Goal: Contribute content: Contribute content

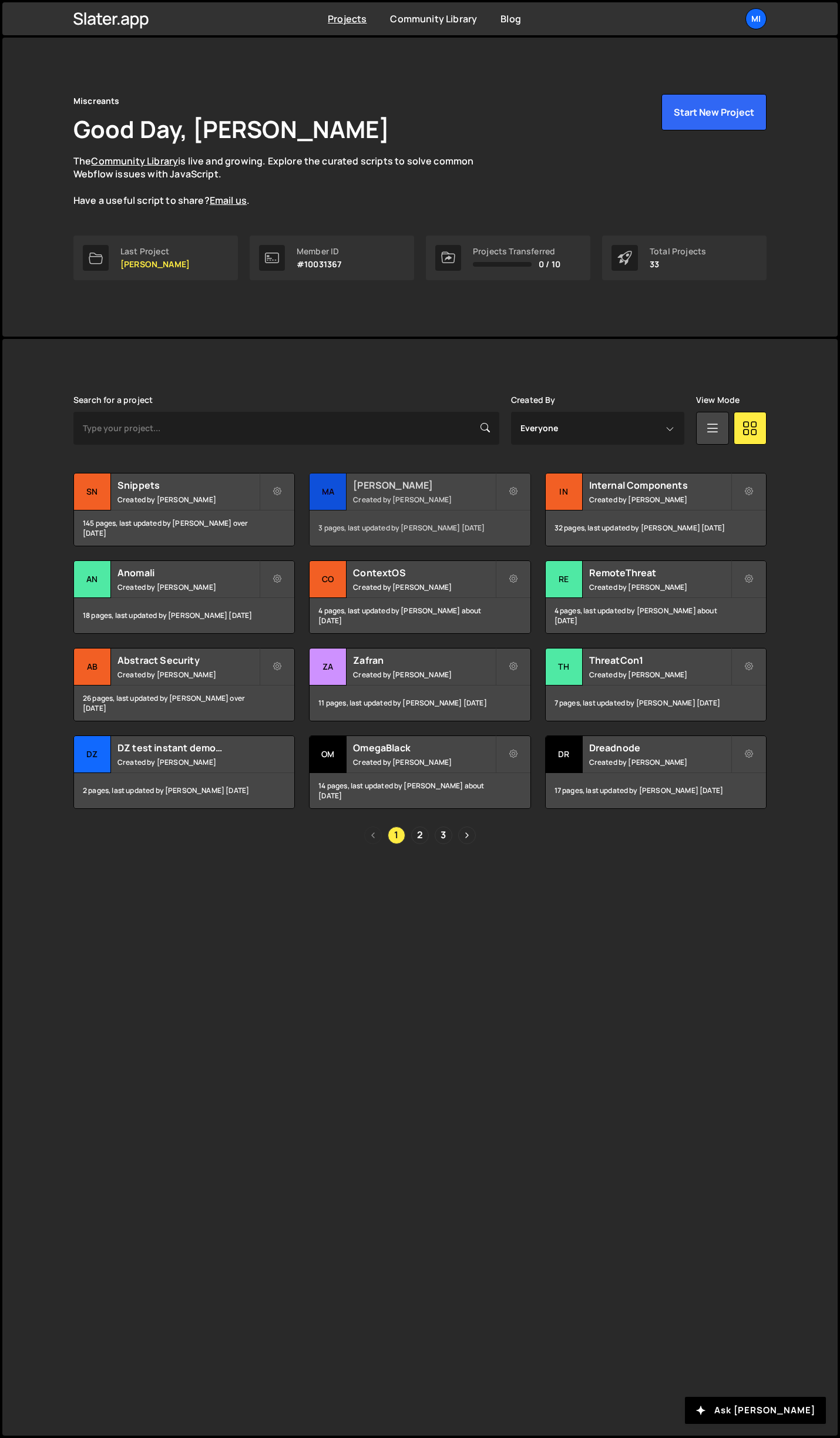
click at [423, 487] on h2 "Mallory" at bounding box center [423, 486] width 142 height 13
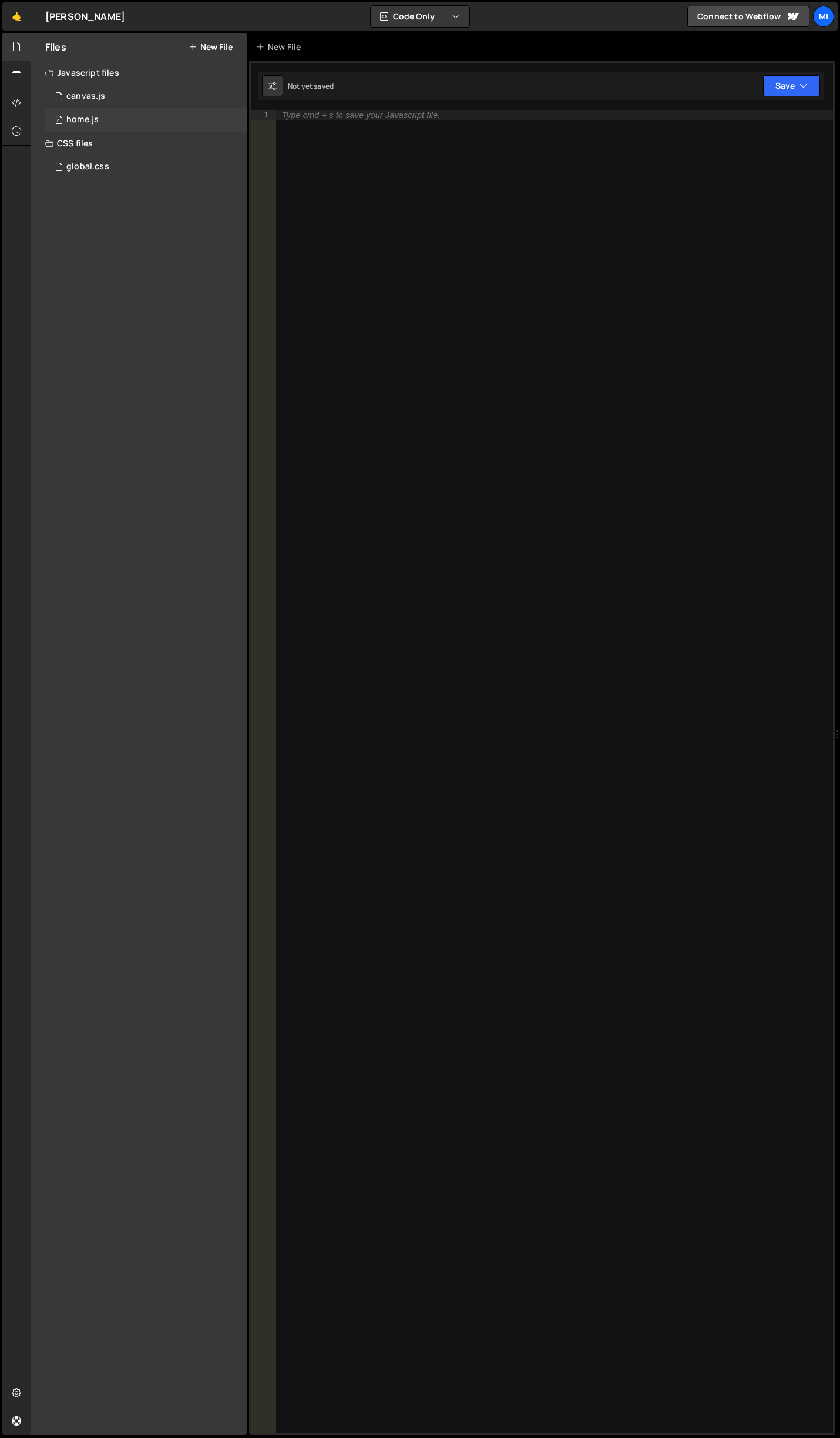
click at [122, 115] on div "0 home.js 0" at bounding box center [146, 120] width 201 height 23
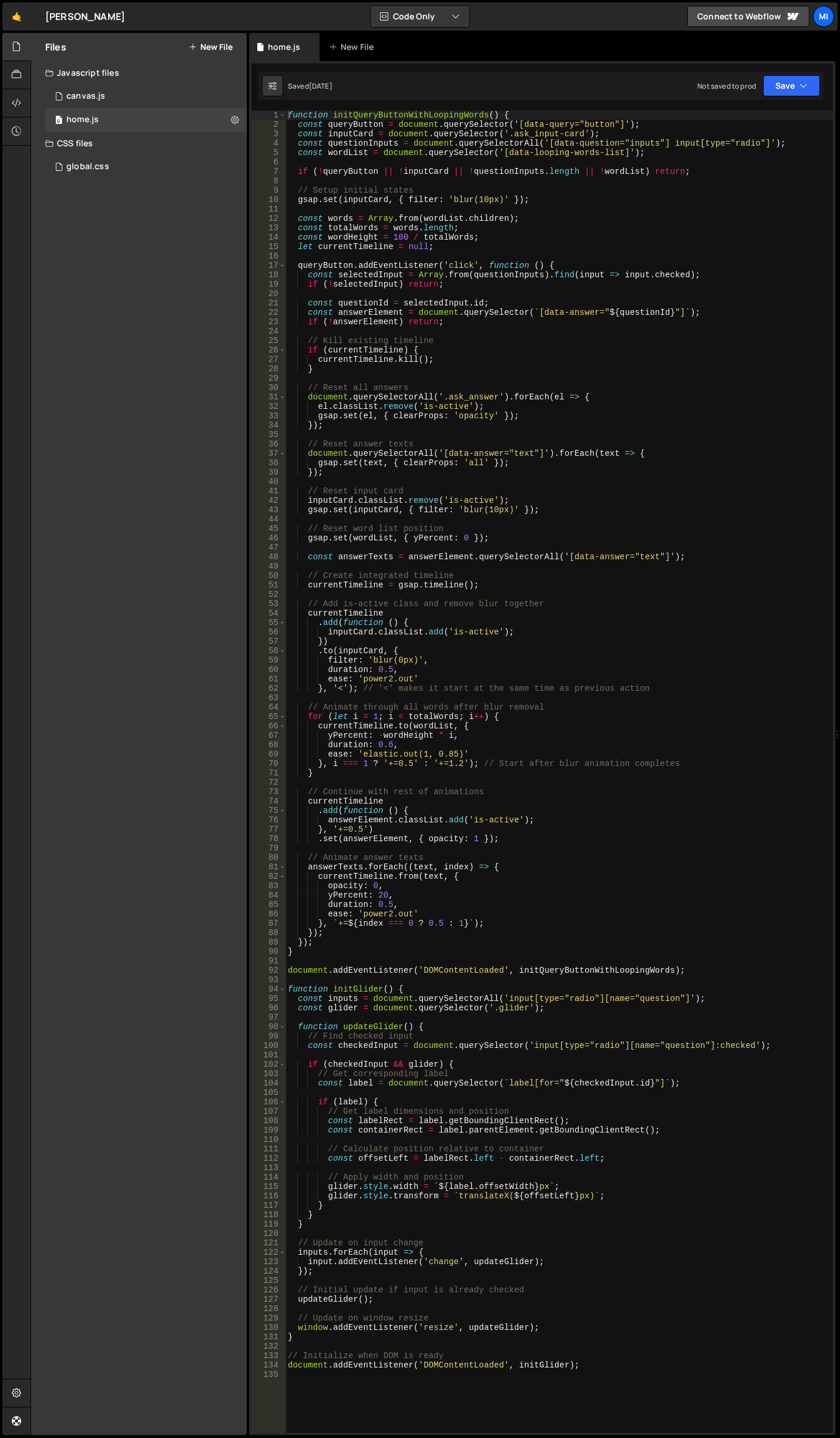
type textarea "});"
click at [505, 422] on div "function initQueryButtonWithLoopingWords ( ) { const queryButton = document . q…" at bounding box center [558, 781] width 547 height 1341
click at [19, 19] on link "🤙" at bounding box center [17, 16] width 29 height 28
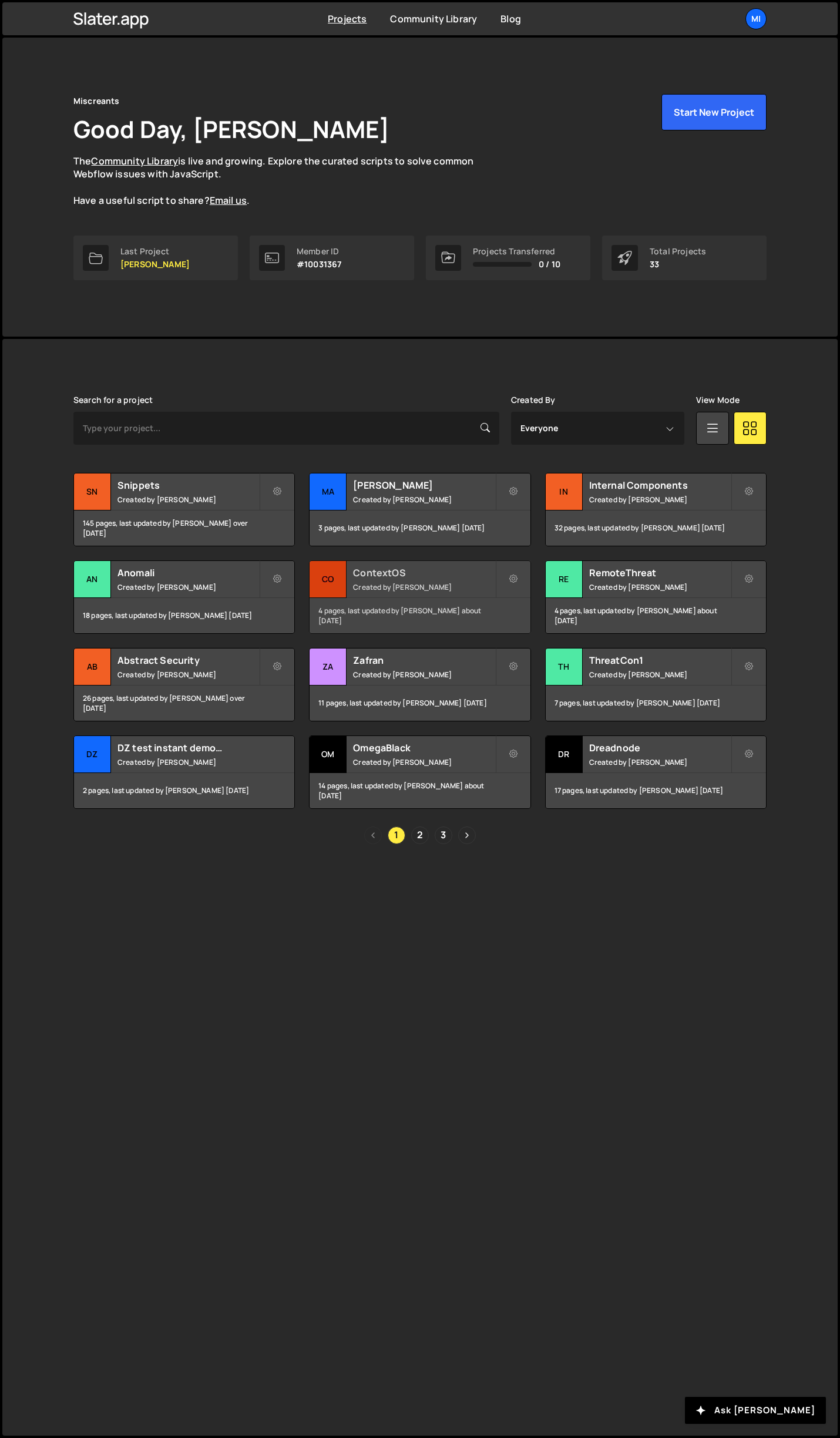
click at [455, 569] on h2 "ContextOS" at bounding box center [423, 573] width 142 height 13
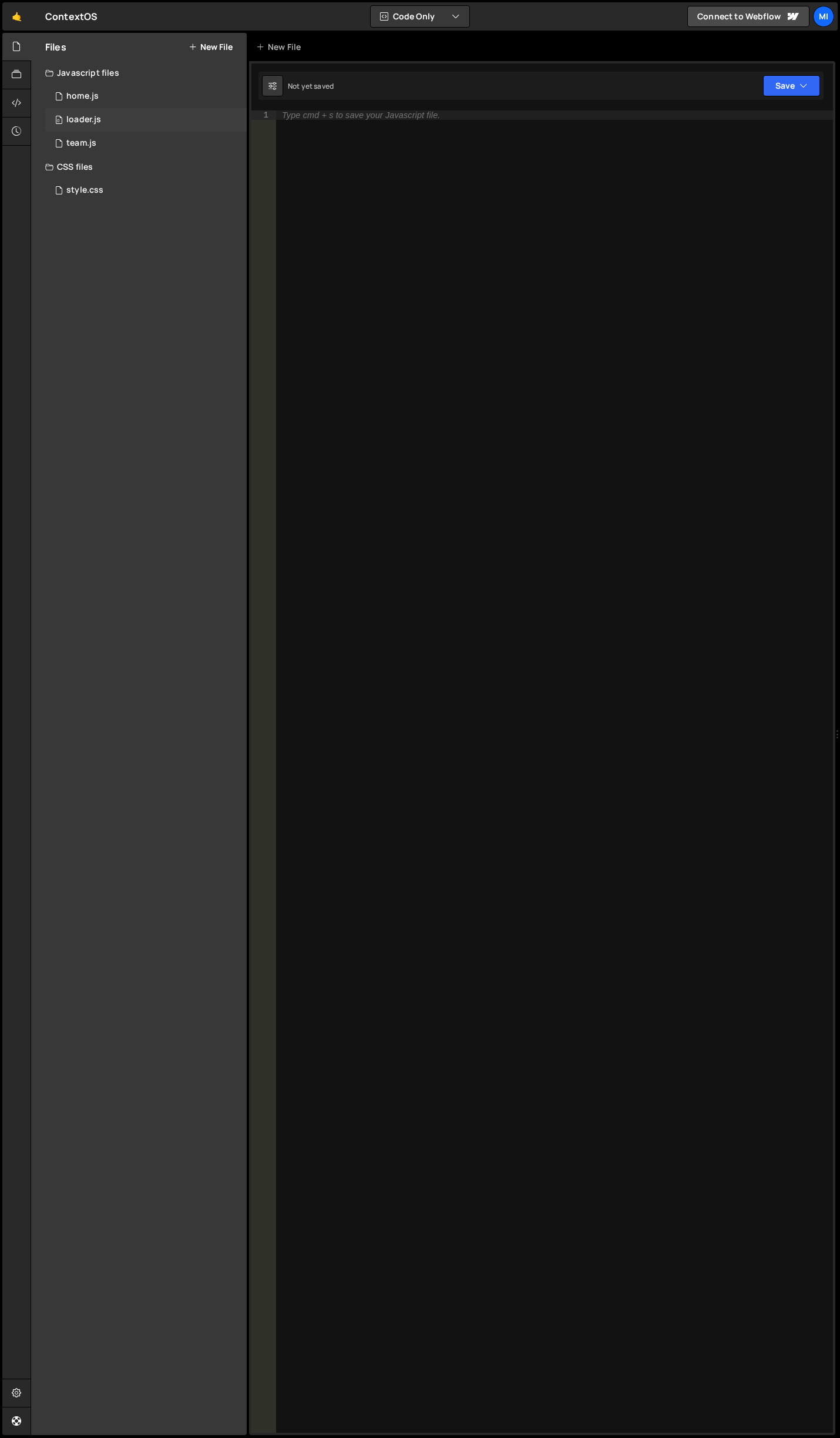
click at [112, 110] on div "0 loader.js 0" at bounding box center [146, 120] width 201 height 23
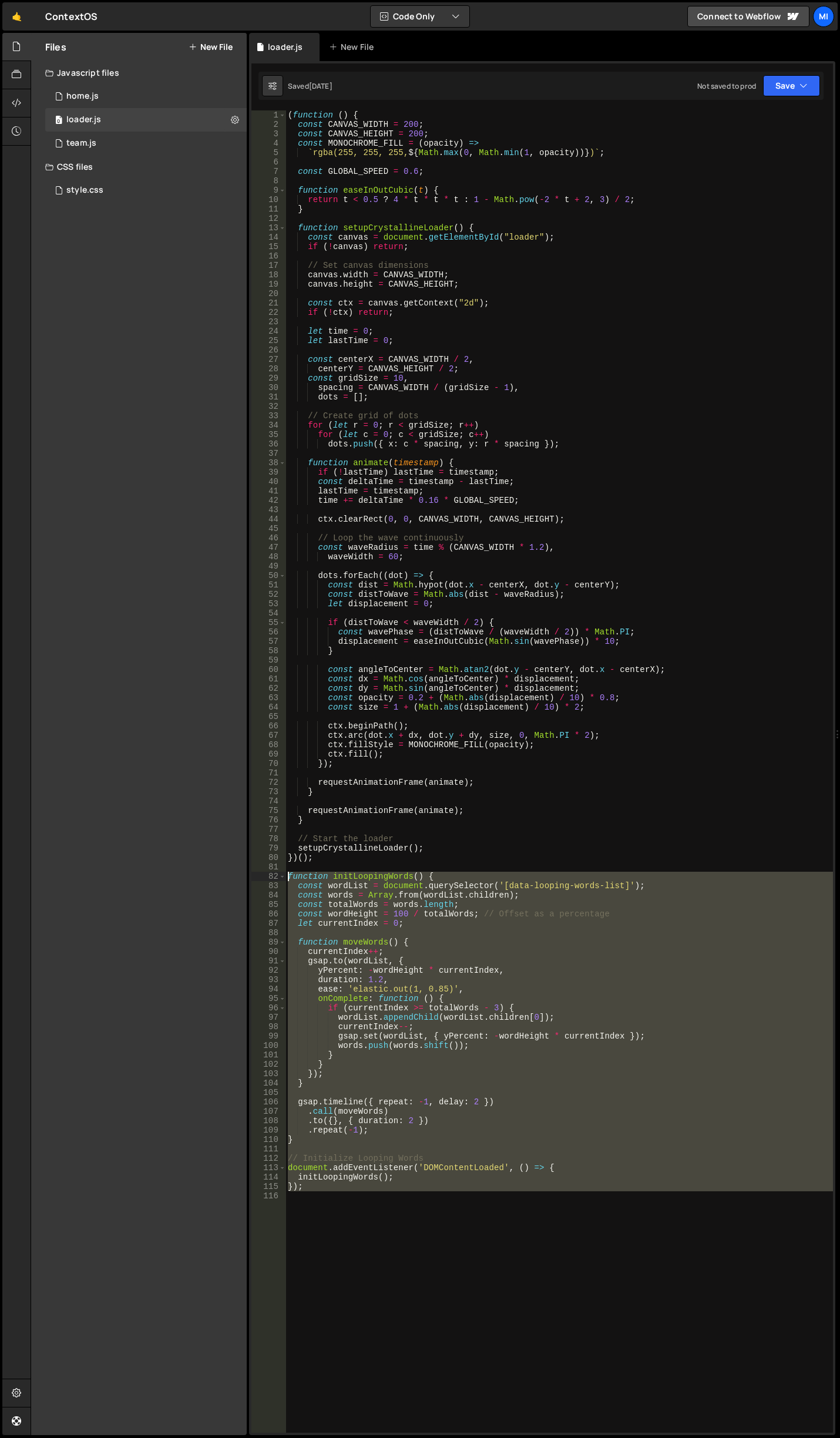
drag, startPoint x: 340, startPoint y: 1206, endPoint x: 252, endPoint y: 880, distance: 337.7
click at [252, 880] on div "1 2 3 4 5 6 7 8 9 10 11 12 13 14 15 16 17 18 19 20 21 22 23 24 25 26 27 28 29 3…" at bounding box center [542, 772] width 581 height 1323
type textarea "function initLoopingWords() { const wordList = document.querySelector('[data-lo…"
click at [107, 88] on div "0 home.js 0" at bounding box center [146, 96] width 201 height 23
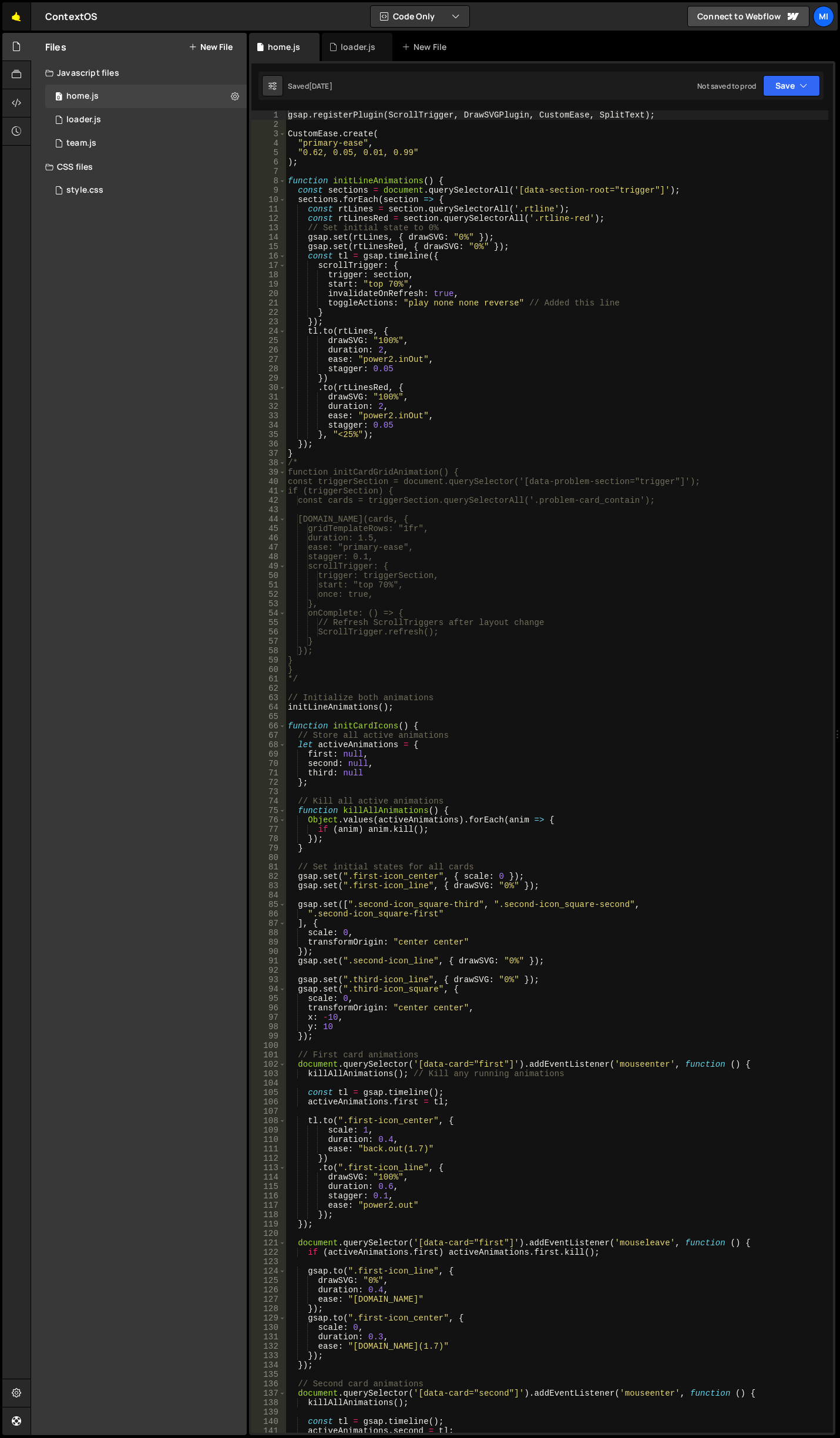
click at [19, 19] on link "🤙" at bounding box center [17, 16] width 29 height 28
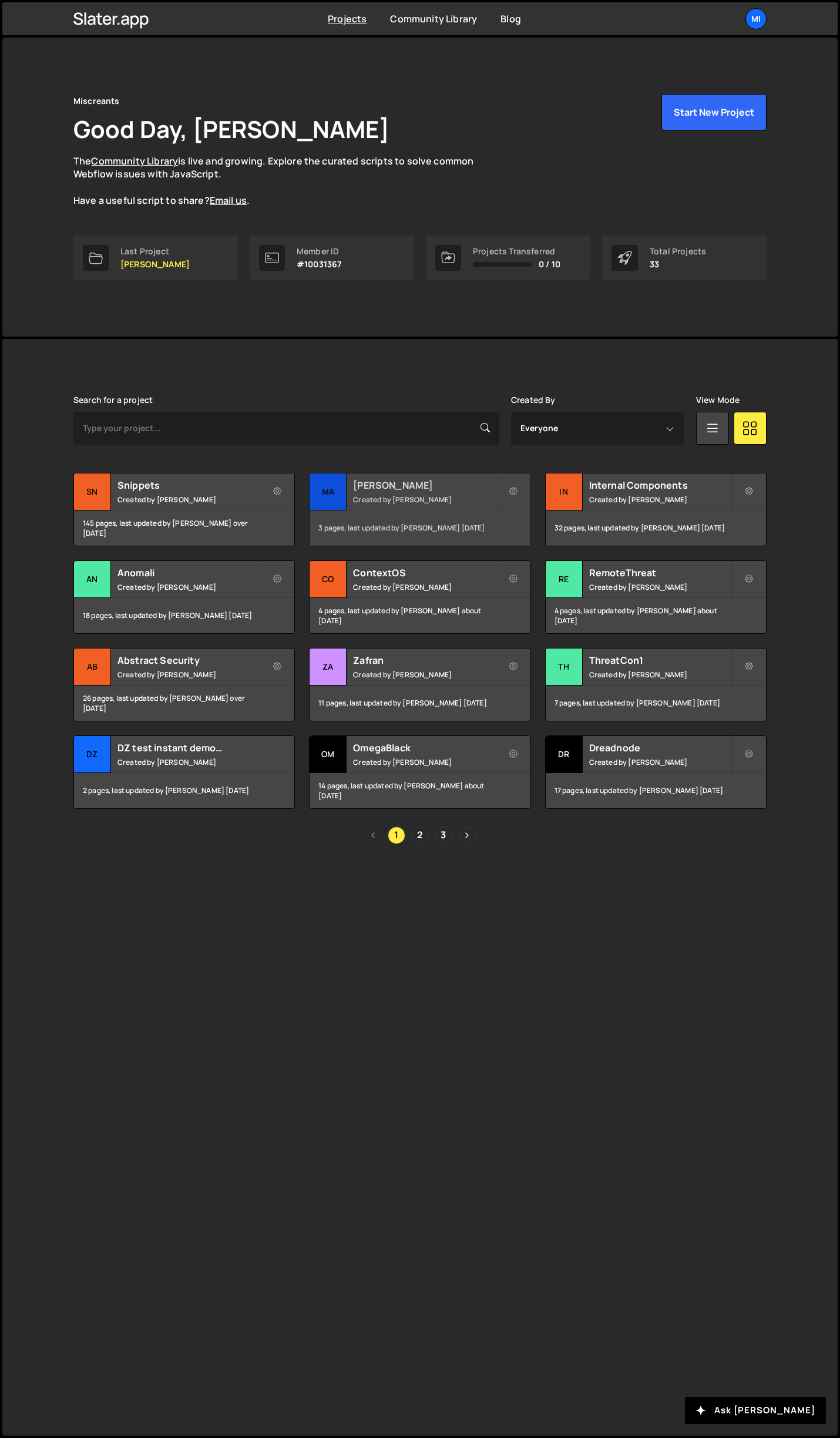
click at [413, 476] on div "Mallory Created by Jarek Kowalczyk" at bounding box center [420, 492] width 220 height 36
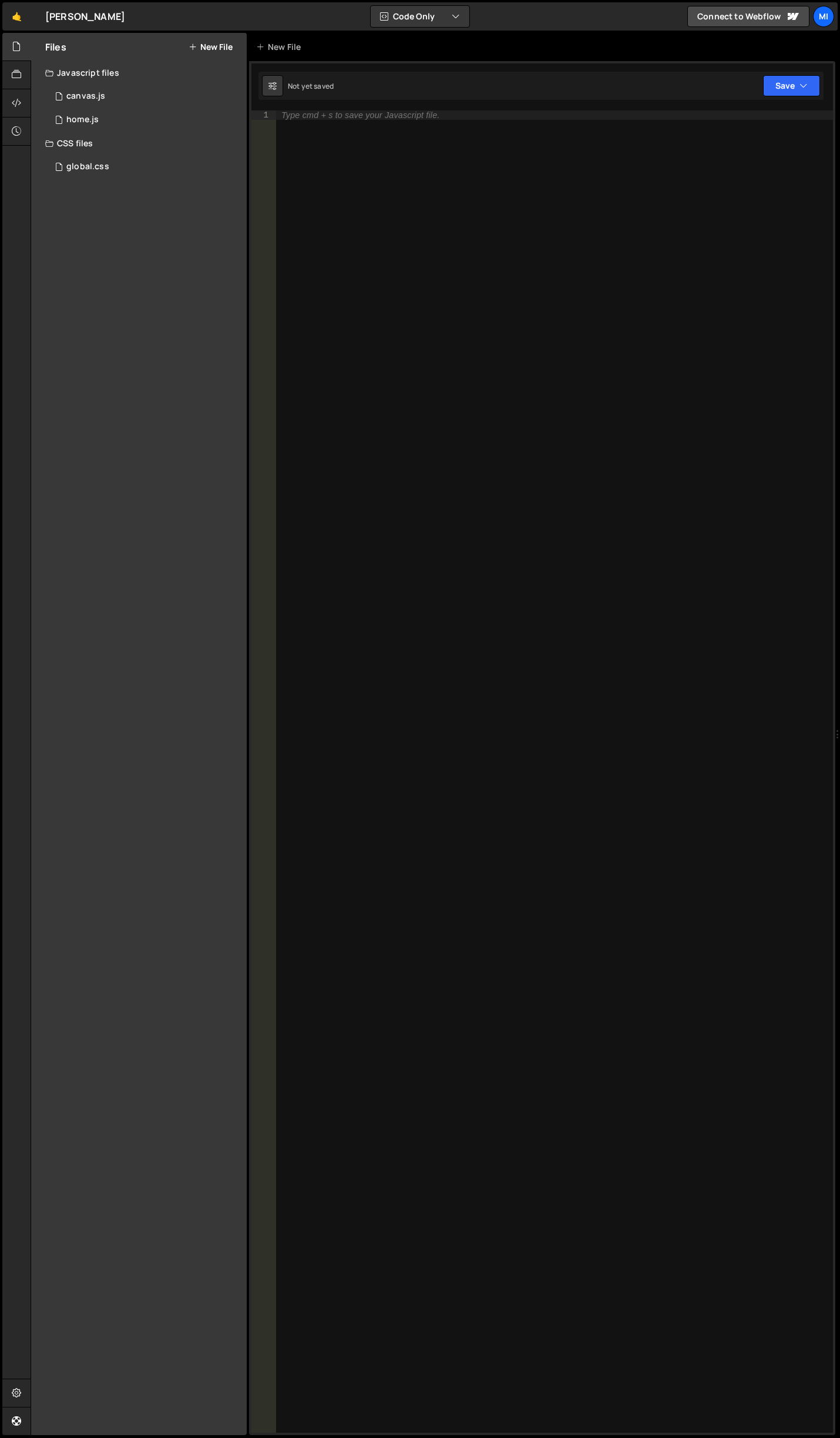
click at [221, 53] on div "Files New File" at bounding box center [139, 47] width 215 height 28
click at [219, 50] on button "New File" at bounding box center [210, 47] width 44 height 10
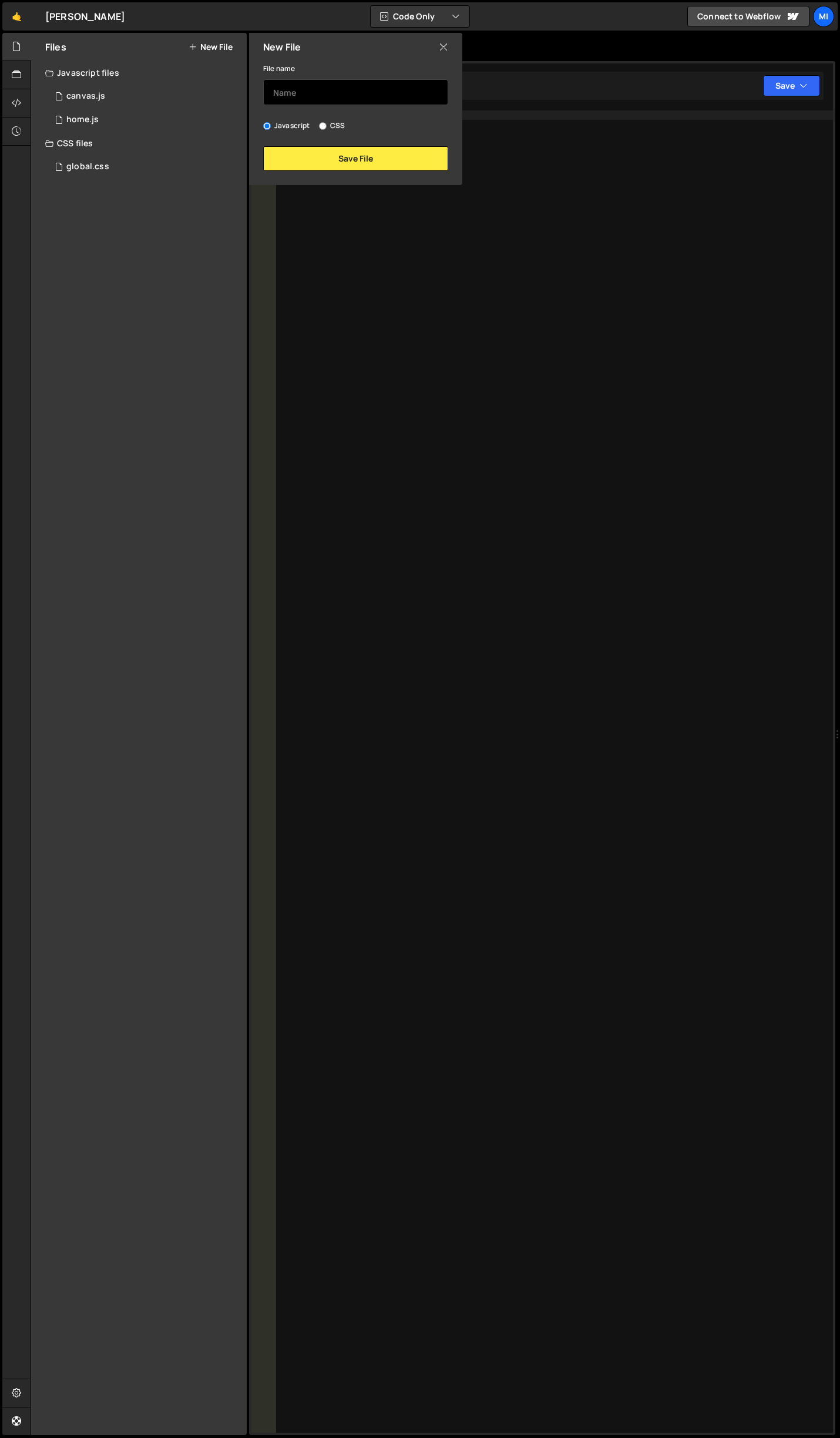
click at [306, 94] on input "text" at bounding box center [355, 92] width 185 height 26
type input "home-new"
click at [338, 153] on button "Save File" at bounding box center [355, 159] width 185 height 25
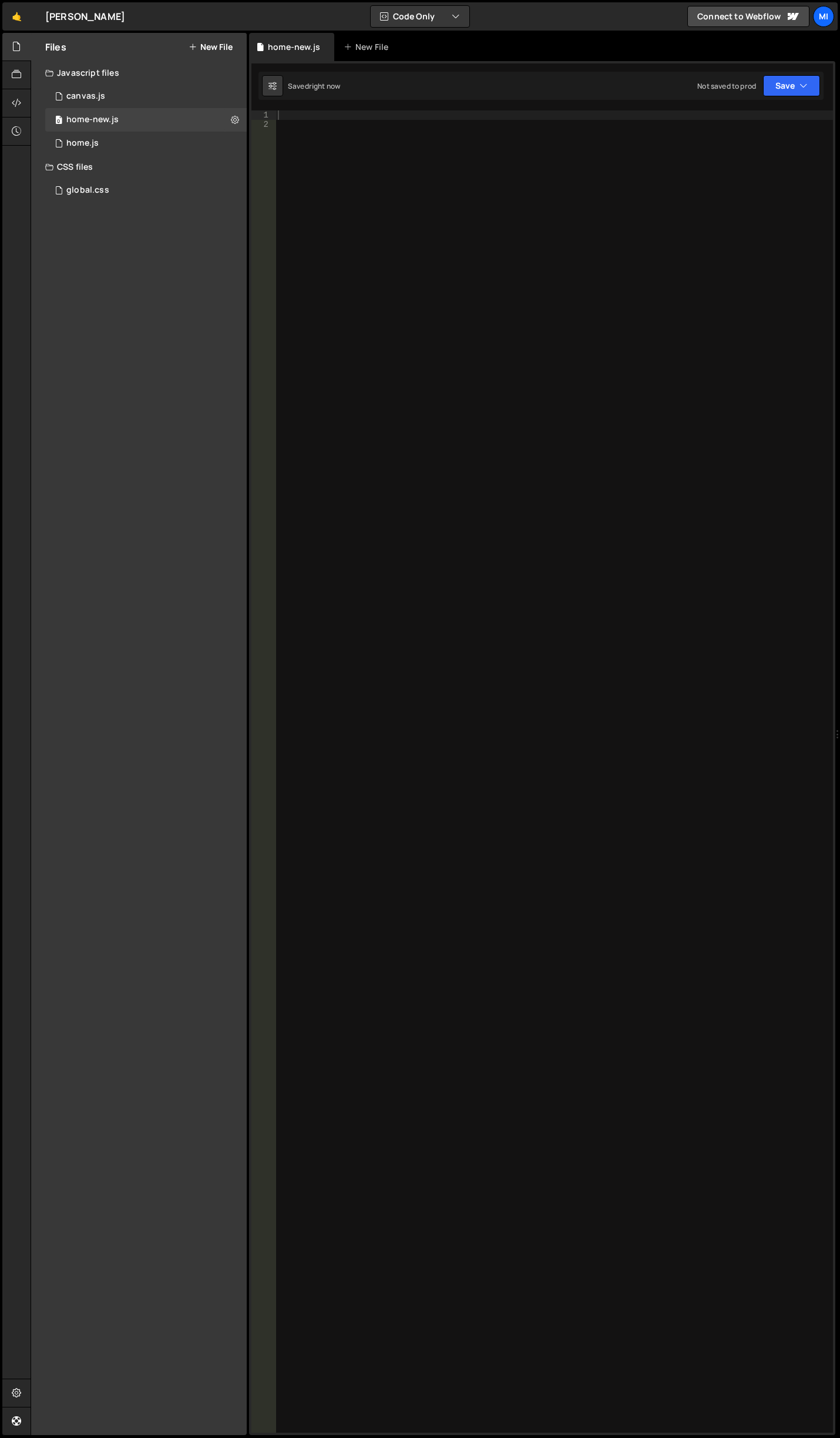
click at [398, 153] on div at bounding box center [554, 781] width 557 height 1341
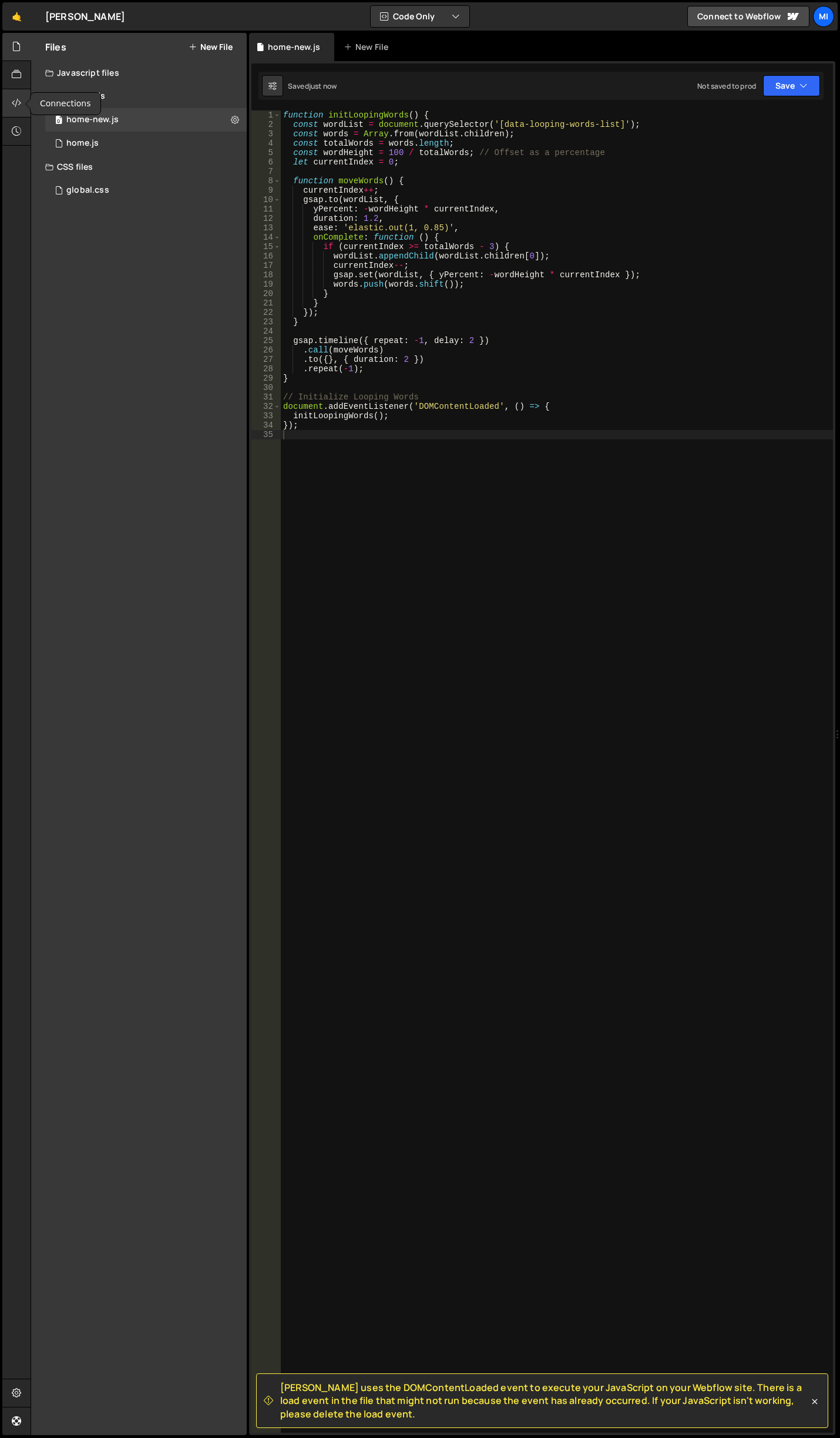
click at [22, 106] on div at bounding box center [17, 103] width 29 height 28
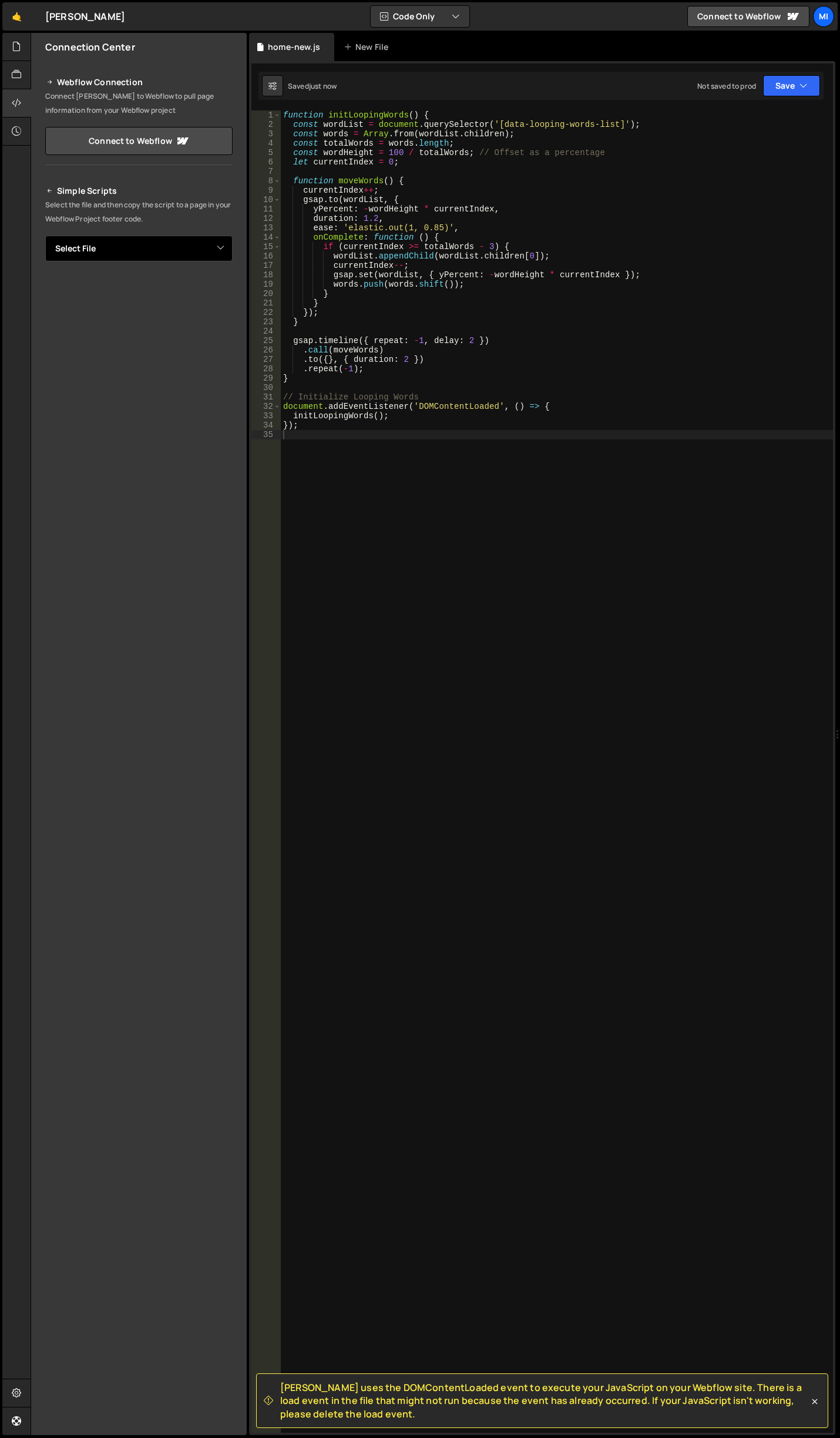
drag, startPoint x: 175, startPoint y: 240, endPoint x: 179, endPoint y: 246, distance: 7.2
click at [176, 242] on select "Select File canvas.js home.js global.css home-new.js" at bounding box center [139, 248] width 187 height 26
select select "46263"
click at [45, 236] on select "Select File canvas.js home.js global.css home-new.js" at bounding box center [139, 248] width 187 height 26
click at [225, 297] on button "Button group with nested dropdown" at bounding box center [224, 288] width 17 height 25
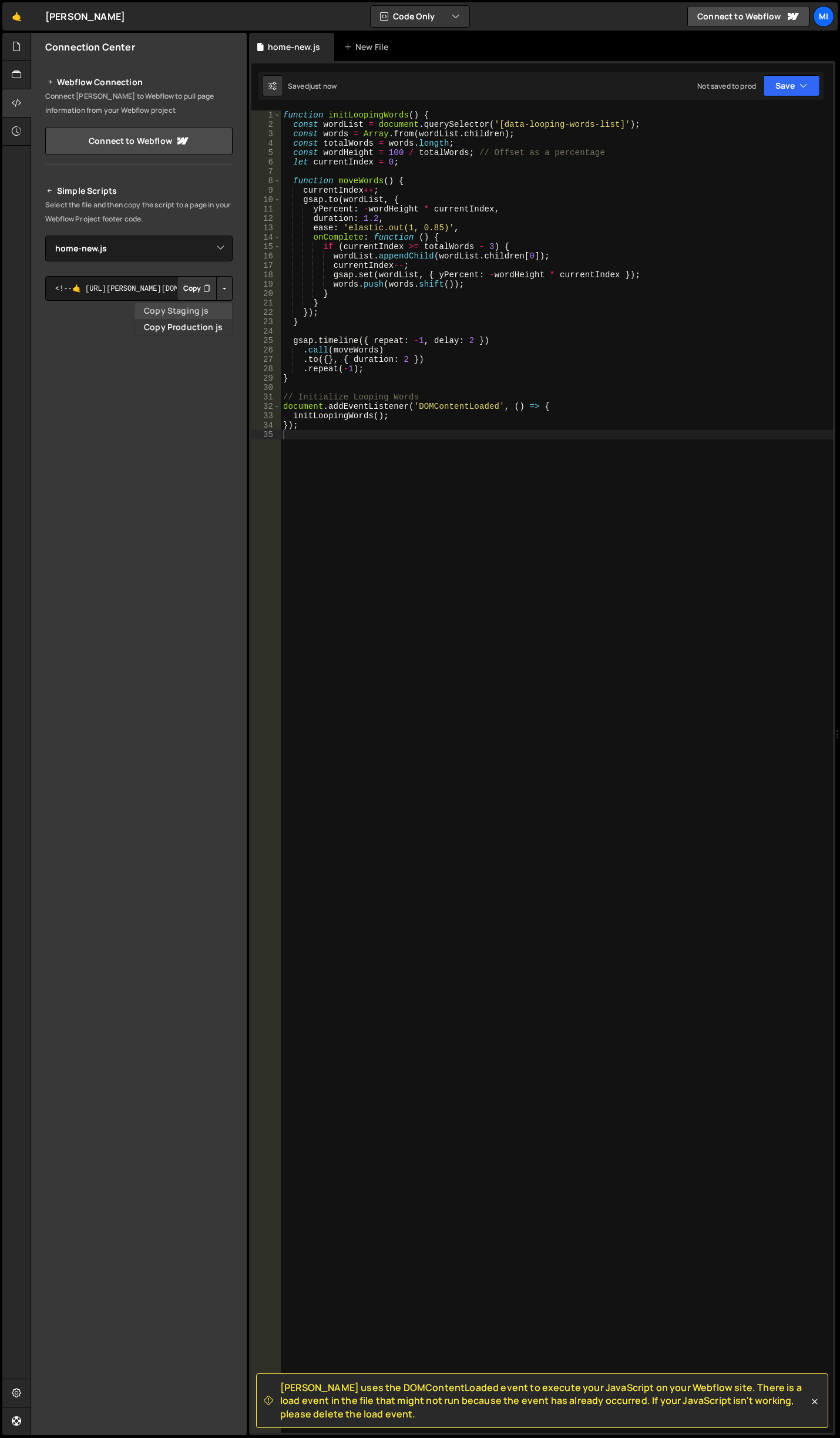
click at [198, 309] on link "Copy Staging js" at bounding box center [183, 311] width 97 height 17
click at [22, 41] on div at bounding box center [17, 47] width 29 height 28
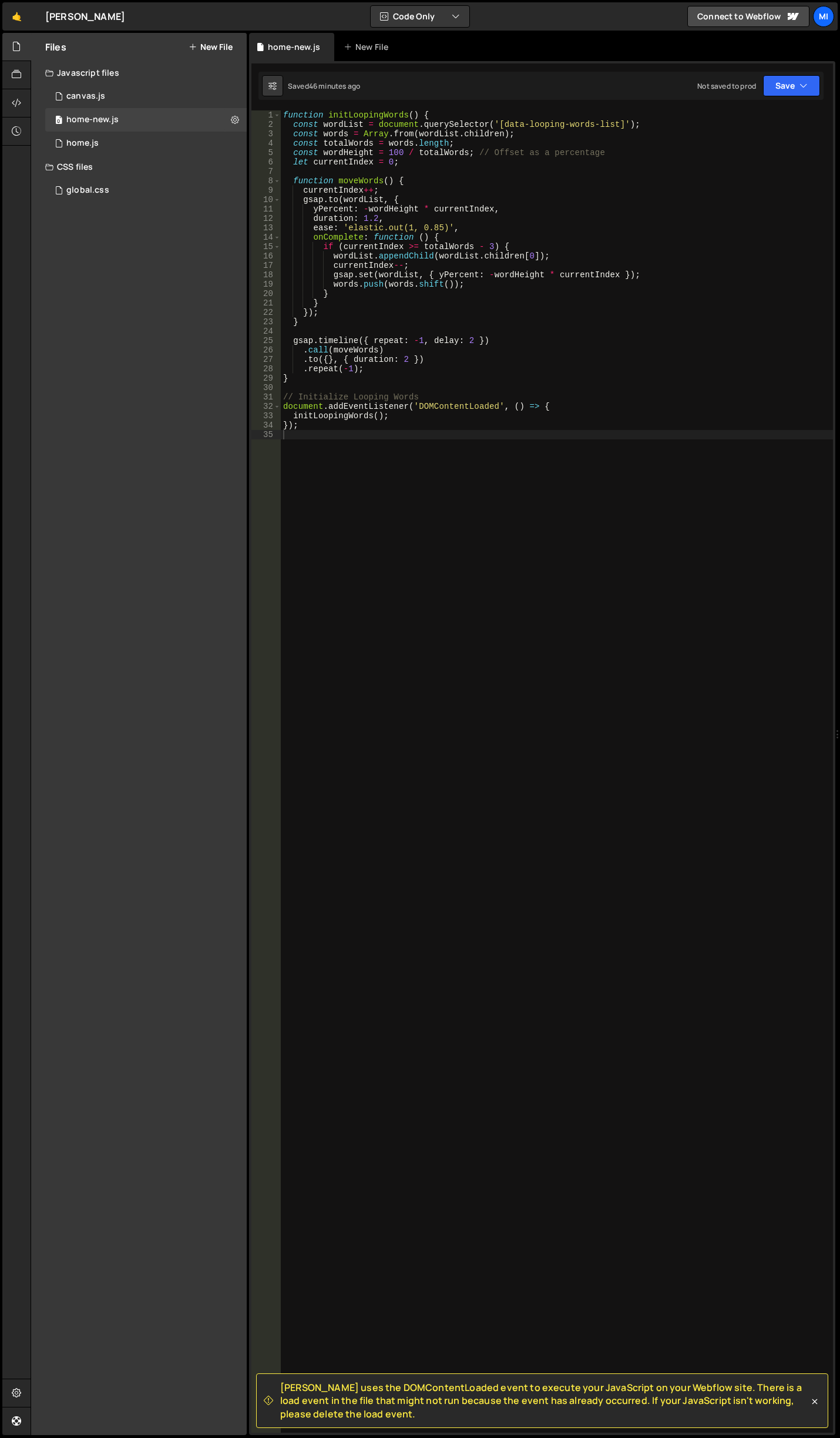
click at [135, 177] on div "CSS files" at bounding box center [139, 166] width 215 height 23
click at [105, 167] on div "CSS files" at bounding box center [139, 166] width 215 height 23
click at [112, 194] on div "global.css 0" at bounding box center [148, 190] width 206 height 23
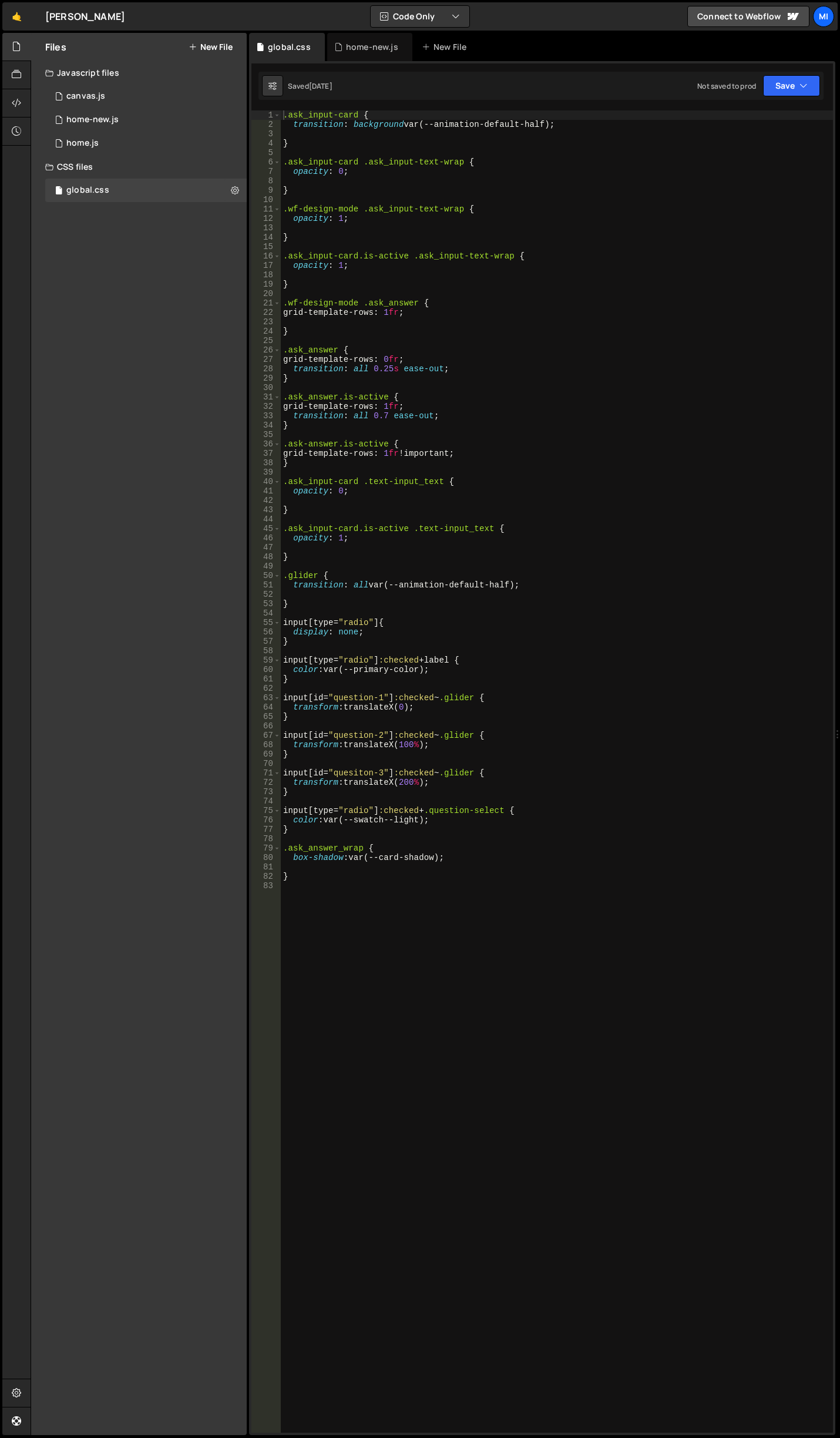
type textarea "}"
click at [438, 678] on div ".ask_input-card { transition : background var(--animation-default-half) ; } .as…" at bounding box center [557, 781] width 552 height 1341
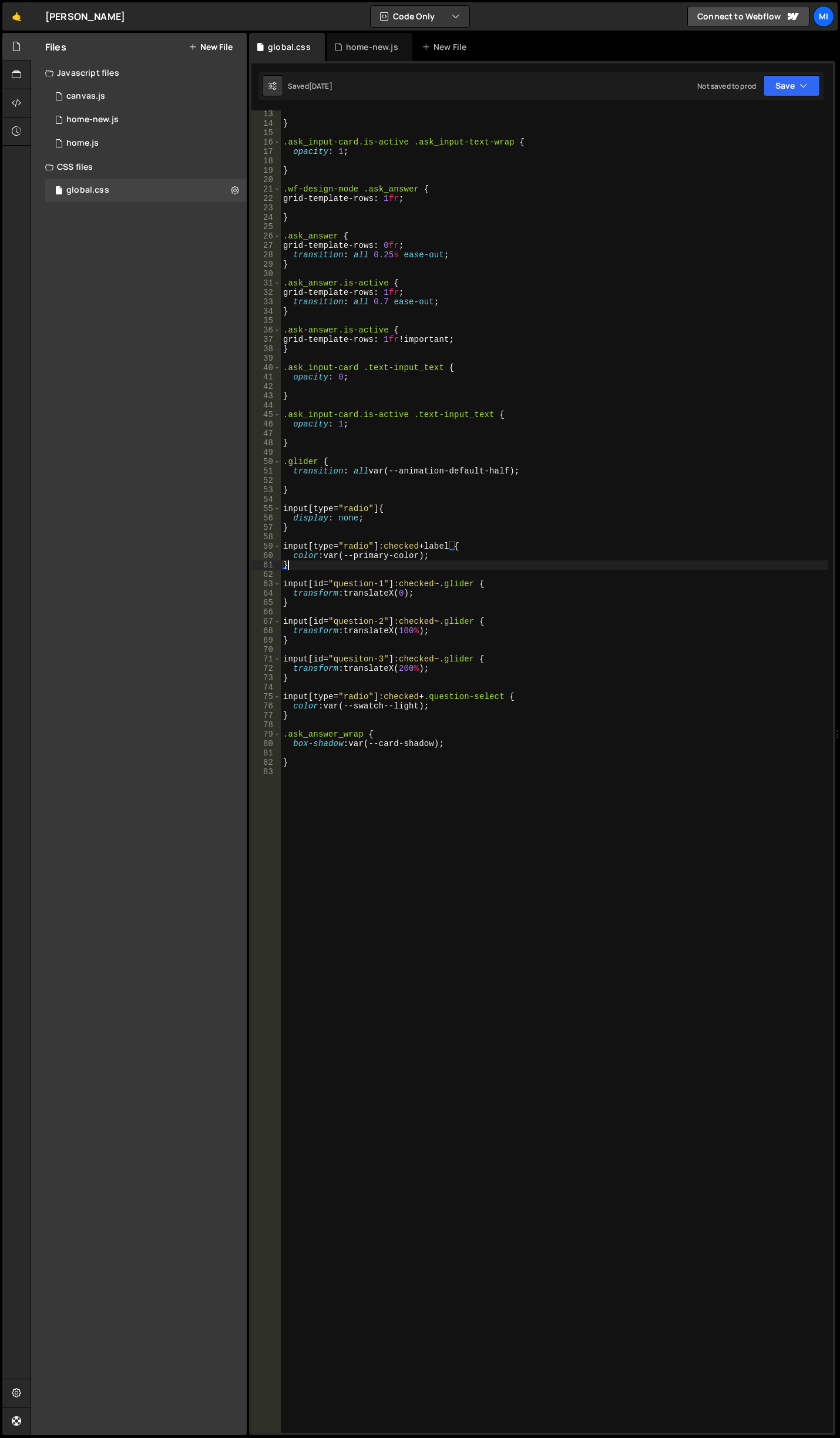
click at [430, 894] on div "} .ask_input-card.is-active .ask_input-text-wrap { opacity : 1 ; } .wf-design-m…" at bounding box center [554, 780] width 547 height 1341
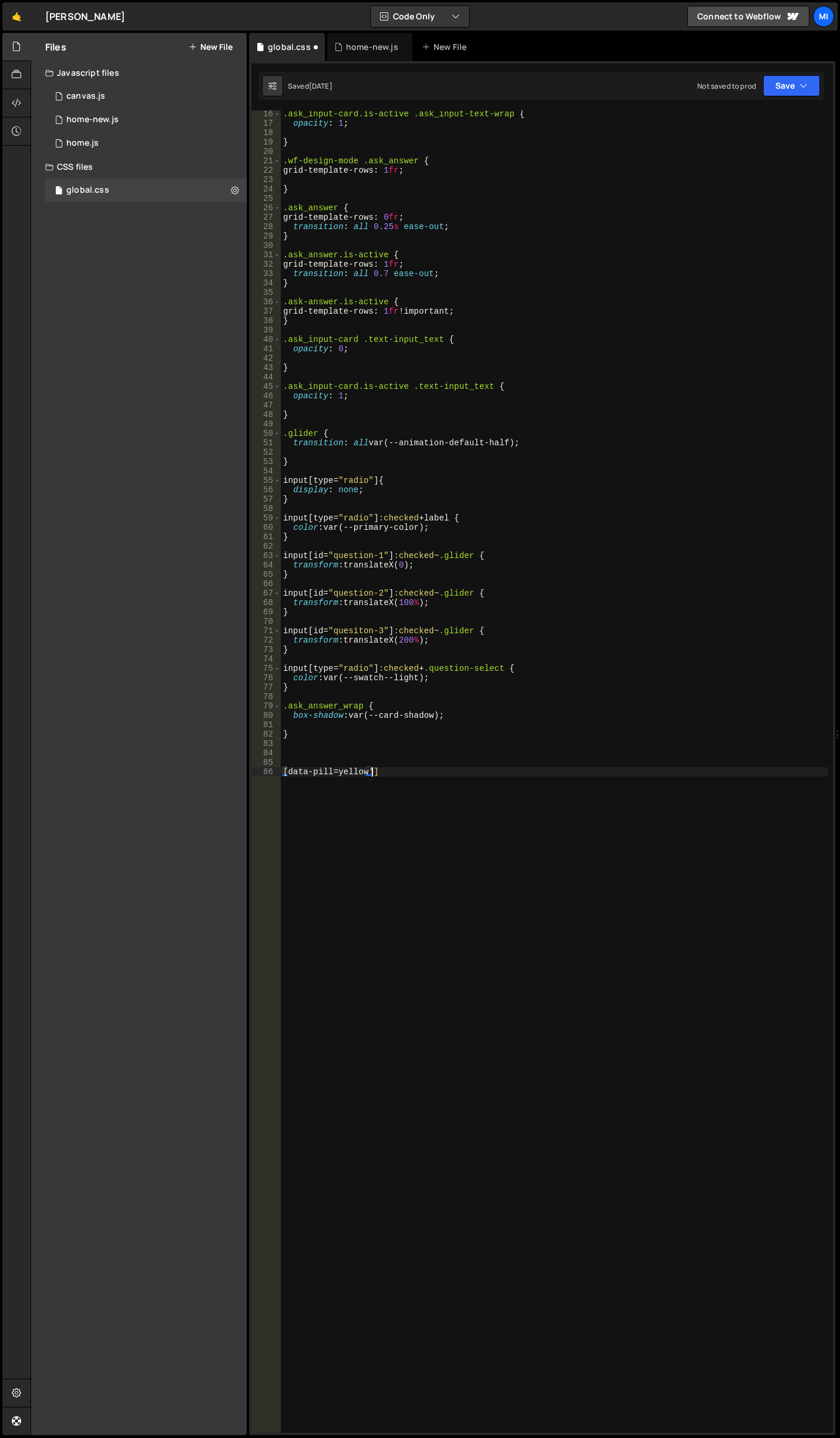
scroll to position [0, 6]
type textarea "[data-pill='yellow'] {}"
drag, startPoint x: 380, startPoint y: 781, endPoint x: 408, endPoint y: 748, distance: 43.3
click at [380, 781] on div ".ask_input-card.is-active .ask_input-text-wrap { opacity : 1 ; } .wf-design-mod…" at bounding box center [554, 780] width 547 height 1341
paste textarea "#eab308"
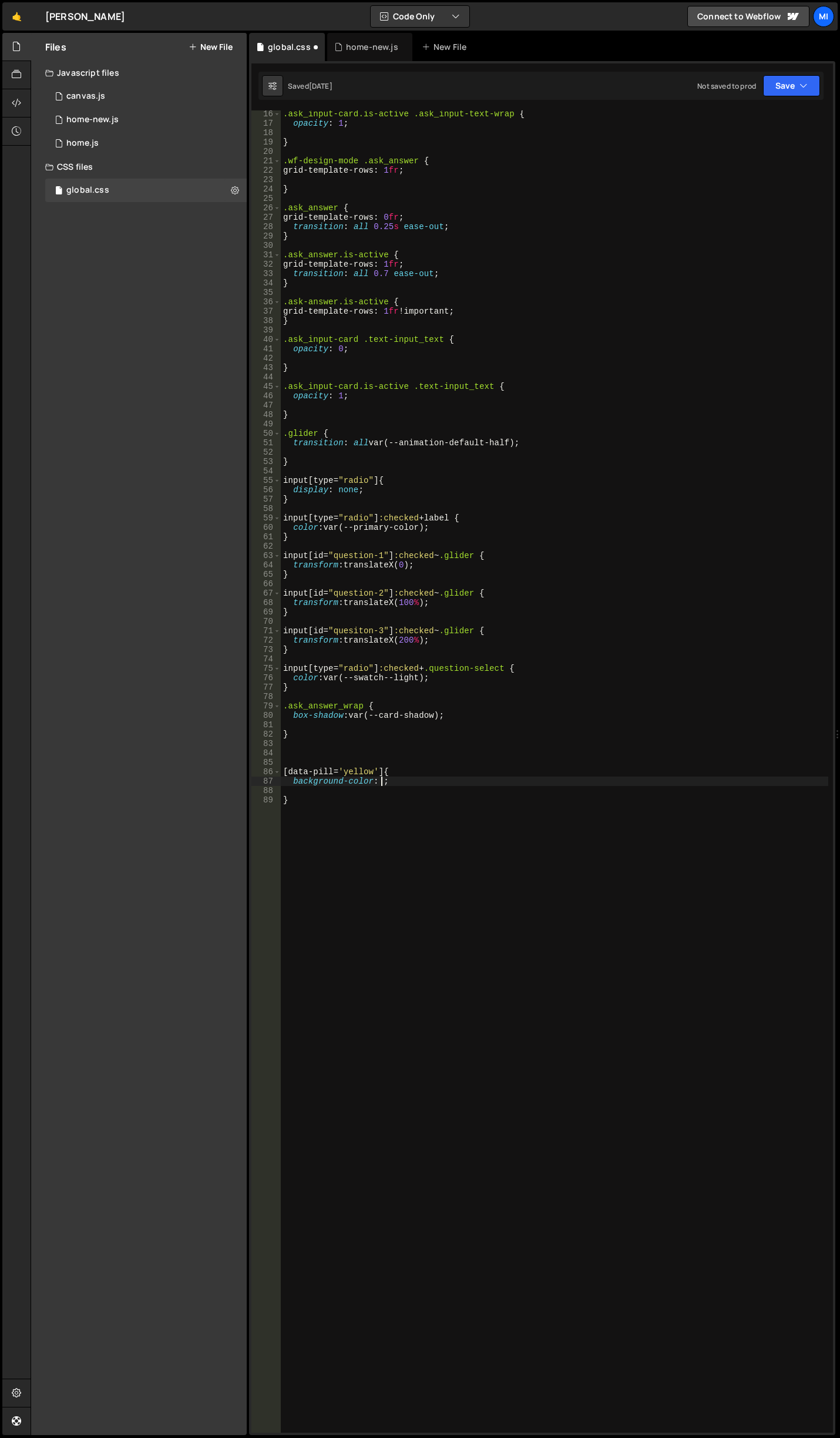
type textarea "background-color: #eab308;"
type textarea "b"
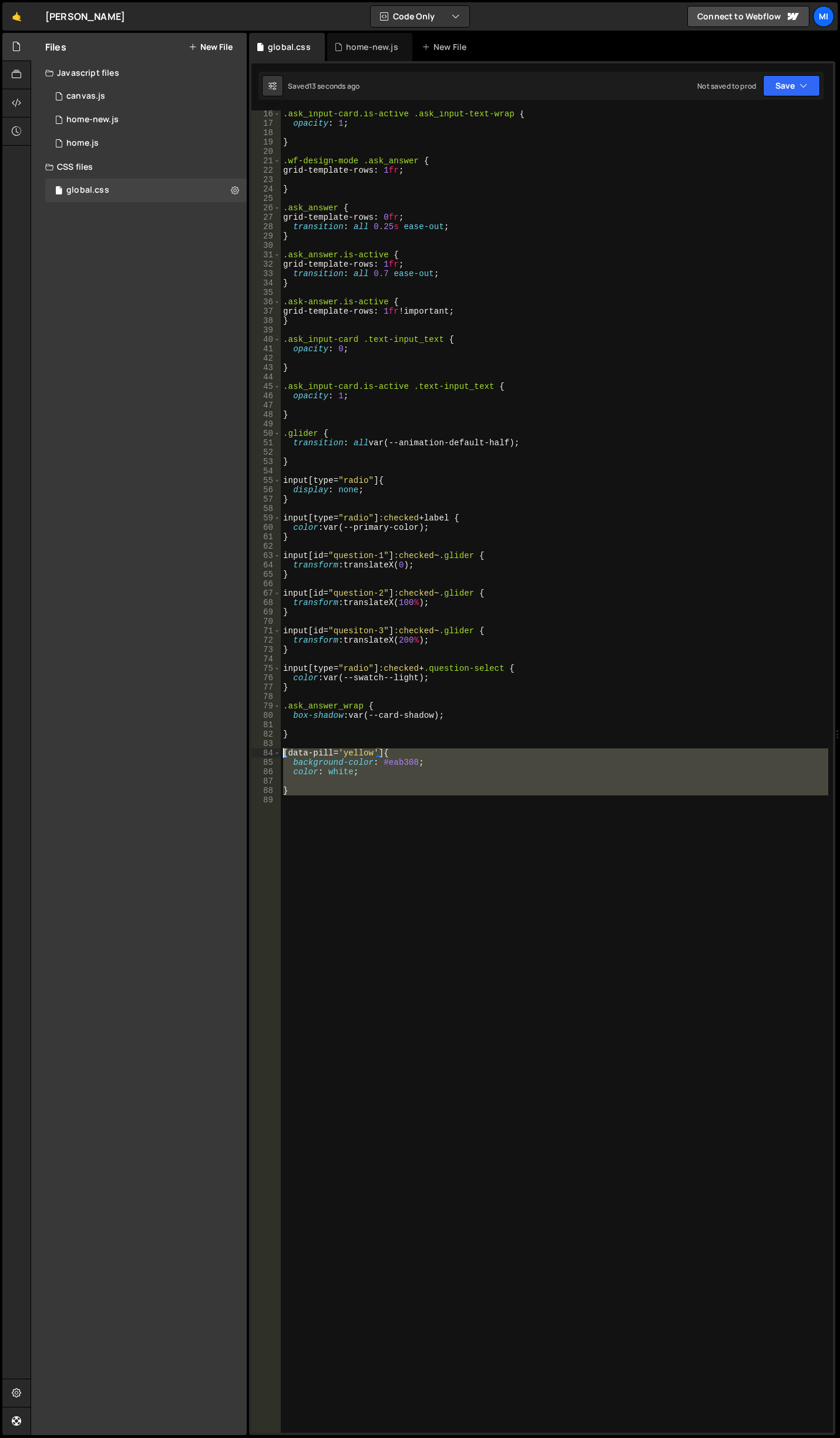
drag, startPoint x: 397, startPoint y: 854, endPoint x: 255, endPoint y: 750, distance: 176.0
click at [255, 750] on div "} 16 17 18 19 20 21 22 23 24 25 26 27 28 29 30 31 32 33 34 35 36 37 38 39 40 41…" at bounding box center [542, 772] width 581 height 1323
type textarea "[data-pill='yellow'] { background-color: #eab308;"
click at [365, 869] on div ".ask_input-card.is-active .ask_input-text-wrap { opacity : 1 ; } .wf-design-mod…" at bounding box center [554, 772] width 547 height 1323
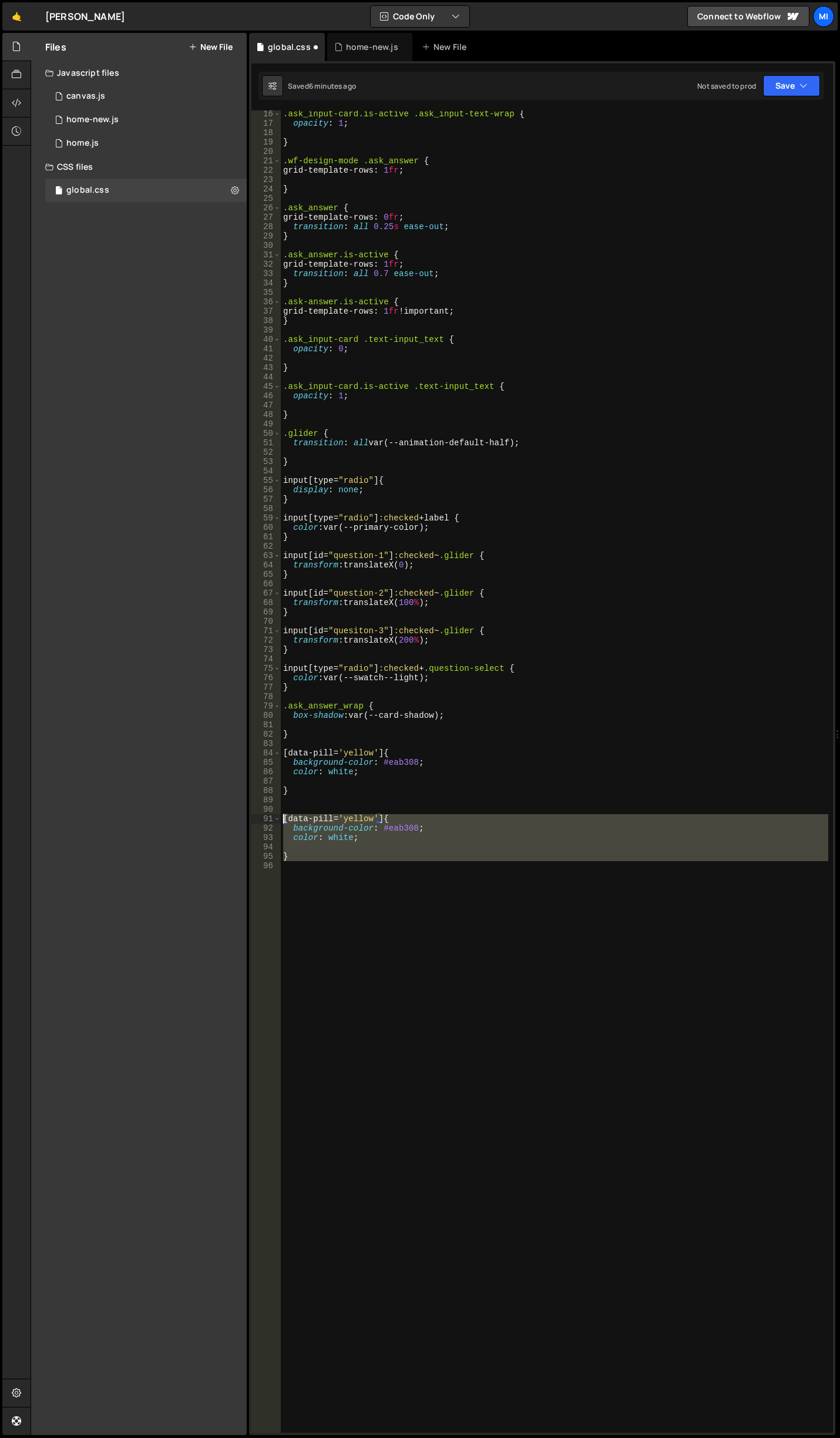
drag, startPoint x: 297, startPoint y: 936, endPoint x: 268, endPoint y: 815, distance: 124.4
click at [268, 815] on div "16 17 18 19 20 21 22 23 24 25 26 27 28 29 30 31 32 33 34 35 36 37 38 39 40 41 4…" at bounding box center [542, 772] width 581 height 1323
type textarea "[data-pill='yellow'] { background-color: #eab308;"
click at [321, 892] on div ".ask_input-card.is-active .ask_input-text-wrap { opacity : 1 ; } .wf-design-mod…" at bounding box center [554, 772] width 547 height 1323
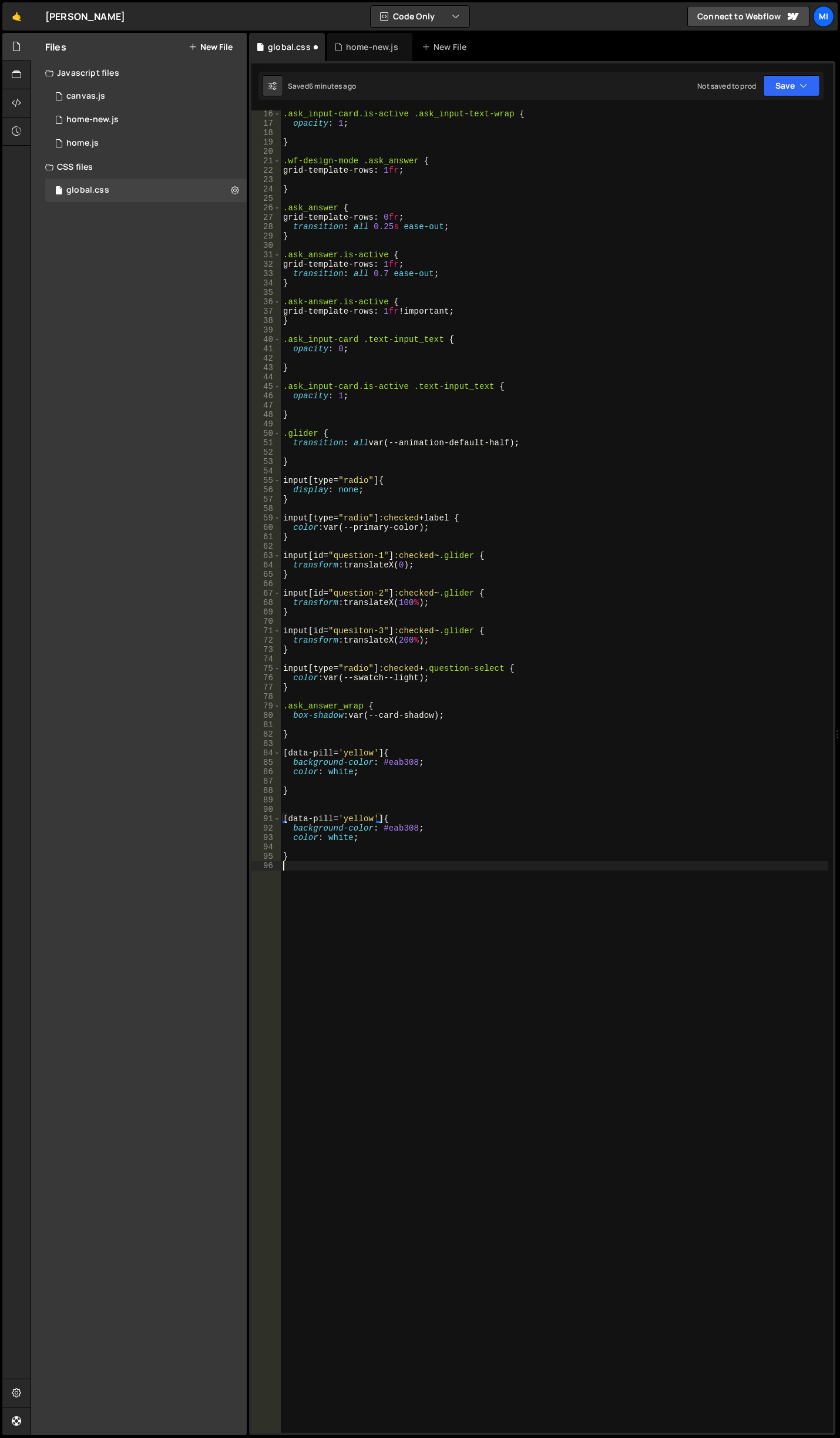
paste textarea "[data-pill='yellow'] {"
drag, startPoint x: 349, startPoint y: 865, endPoint x: 376, endPoint y: 868, distance: 27.2
click at [376, 868] on div ".ask_input-card.is-active .ask_input-text-wrap { opacity : 1 ; } .wf-design-mod…" at bounding box center [557, 780] width 543 height 1341
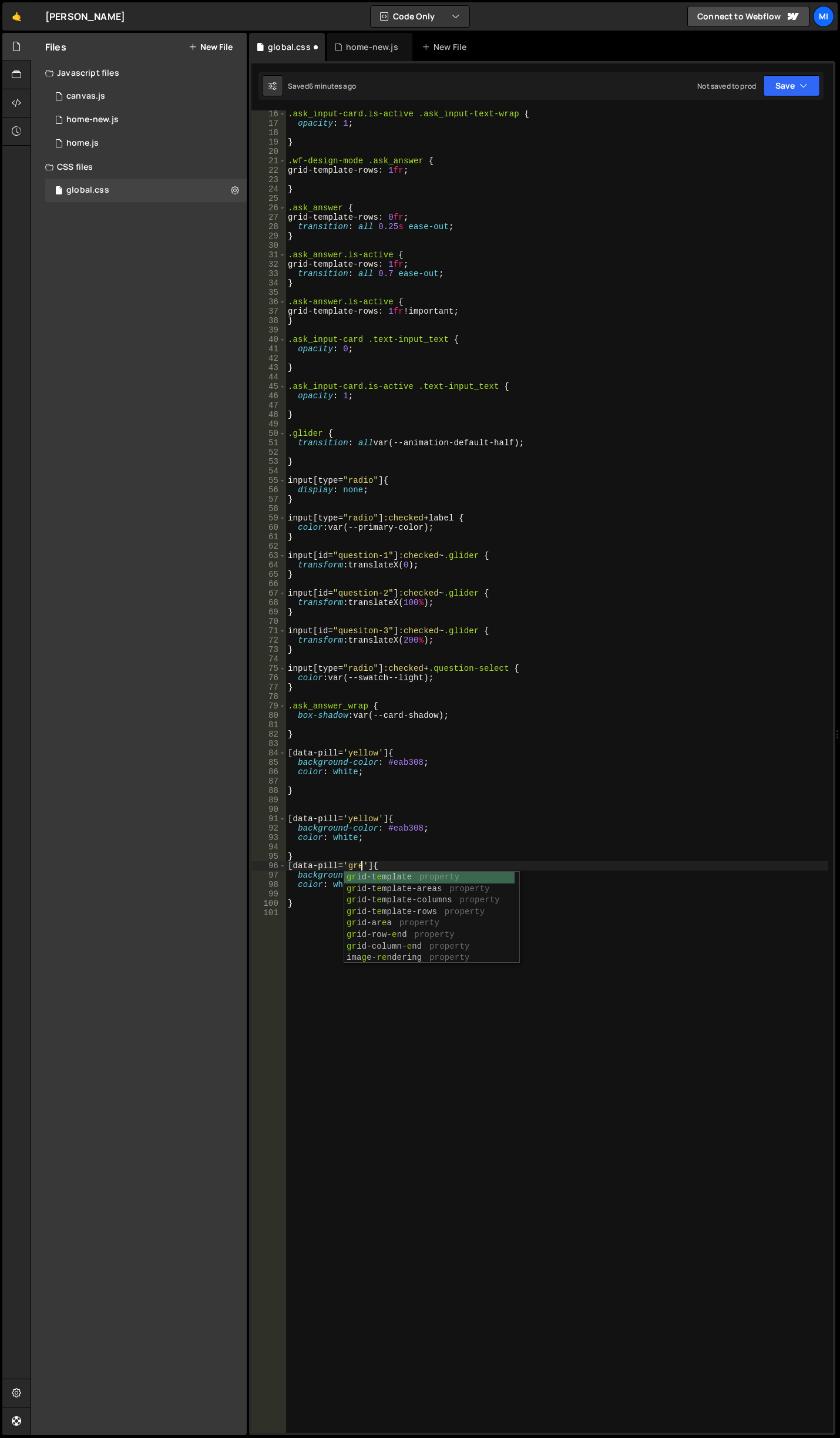
scroll to position [0, 5]
type textarea "[data-pill='green'] {"
click at [496, 803] on div ".ask_input-card.is-active .ask_input-text-wrap { opacity : 1 ; } .wf-design-mod…" at bounding box center [557, 780] width 543 height 1341
drag, startPoint x: 393, startPoint y: 875, endPoint x: 419, endPoint y: 873, distance: 26.1
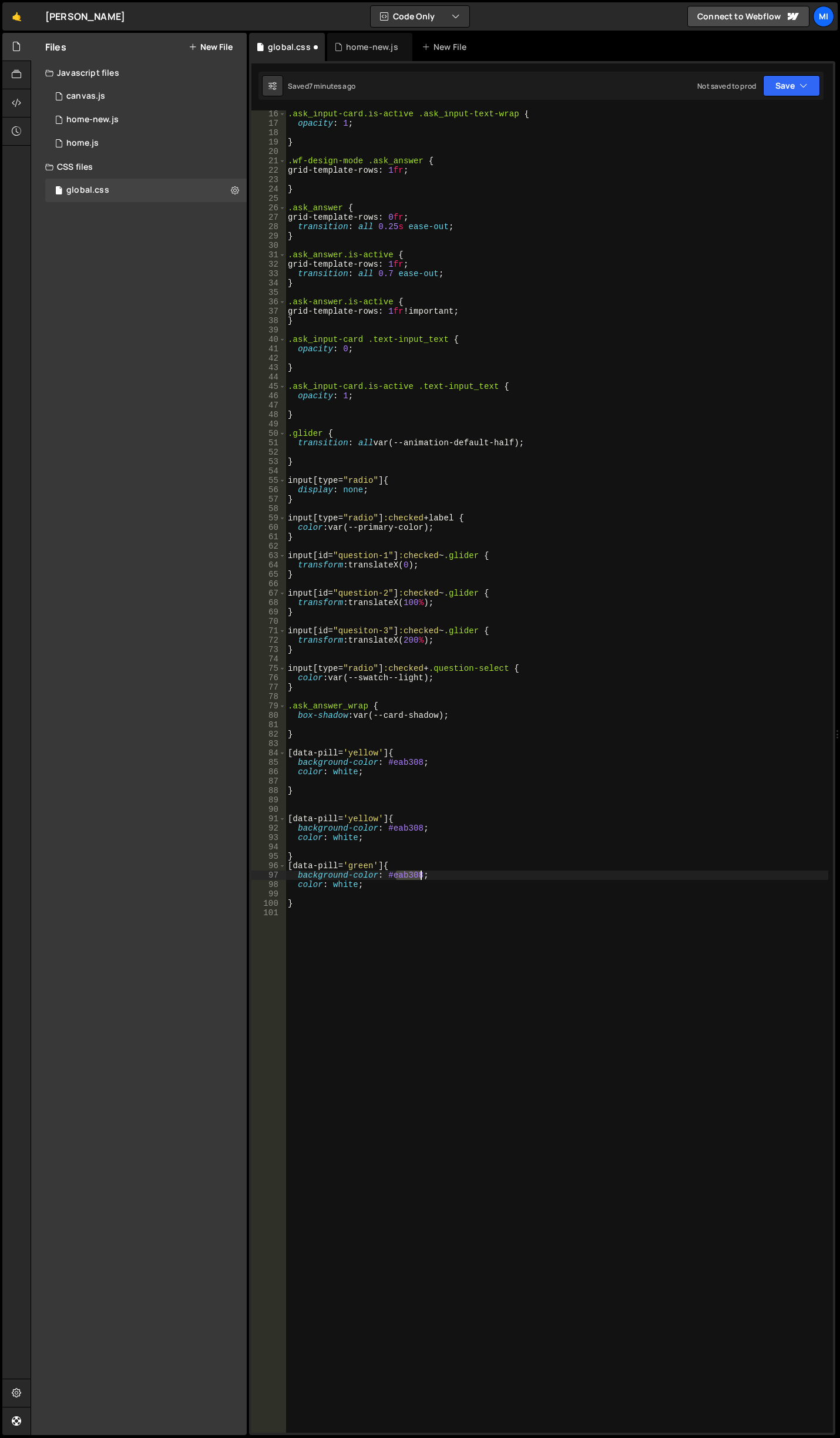
click at [419, 873] on div ".ask_input-card.is-active .ask_input-text-wrap { opacity : 1 ; } .wf-design-mod…" at bounding box center [557, 780] width 543 height 1341
paste textarea "#16a34a"
drag, startPoint x: 392, startPoint y: 876, endPoint x: 426, endPoint y: 873, distance: 34.1
click at [426, 873] on div ".ask_input-card.is-active .ask_input-text-wrap { opacity : 1 ; } .wf-design-mod…" at bounding box center [557, 780] width 543 height 1341
drag, startPoint x: 386, startPoint y: 873, endPoint x: 430, endPoint y: 875, distance: 44.0
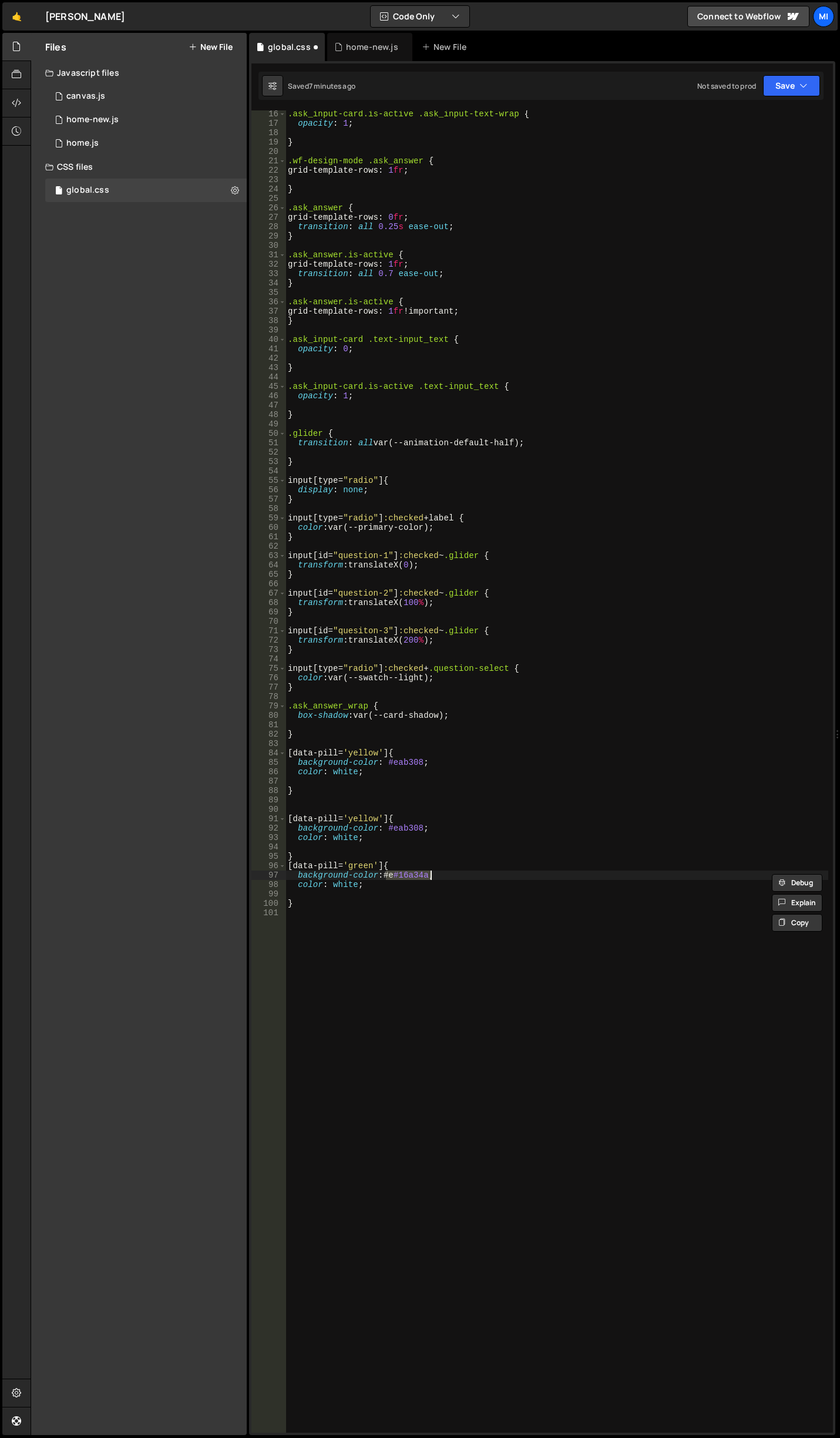
click at [430, 875] on div ".ask_input-card.is-active .ask_input-text-wrap { opacity : 1 ; } .wf-design-mod…" at bounding box center [557, 780] width 543 height 1341
paste textarea
type textarea "background-color: #16a34a;"
click at [378, 919] on div ".ask_input-card.is-active .ask_input-text-wrap { opacity : 1 ; } .wf-design-mod…" at bounding box center [557, 780] width 543 height 1341
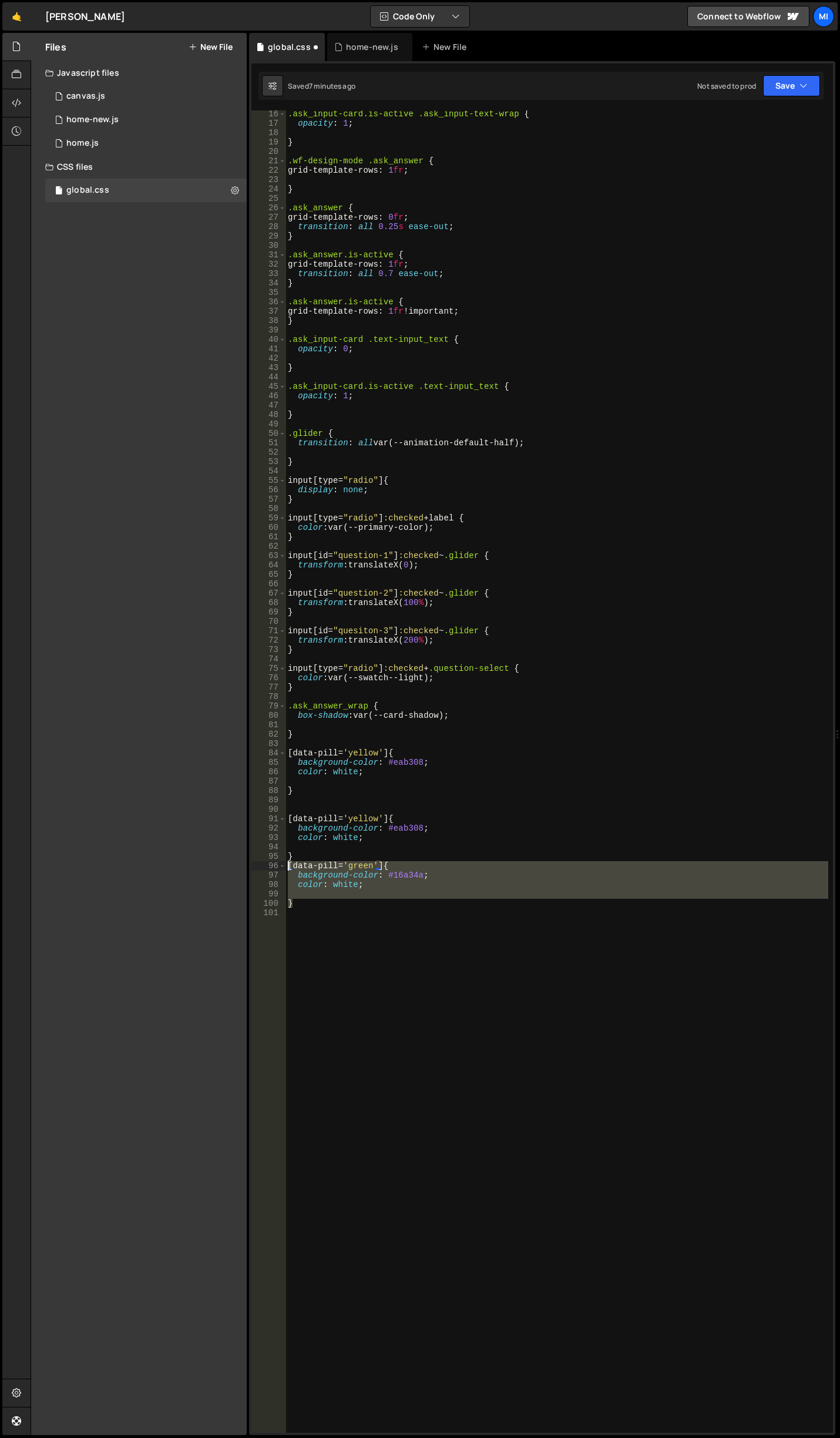
drag, startPoint x: 328, startPoint y: 906, endPoint x: 279, endPoint y: 869, distance: 61.4
click at [279, 869] on div "16 17 18 19 20 21 22 23 24 25 26 27 28 29 30 31 32 33 34 35 36 37 38 39 40 41 4…" at bounding box center [542, 772] width 581 height 1323
type textarea "[data-pill='green'] { background-color: #16a34a;"
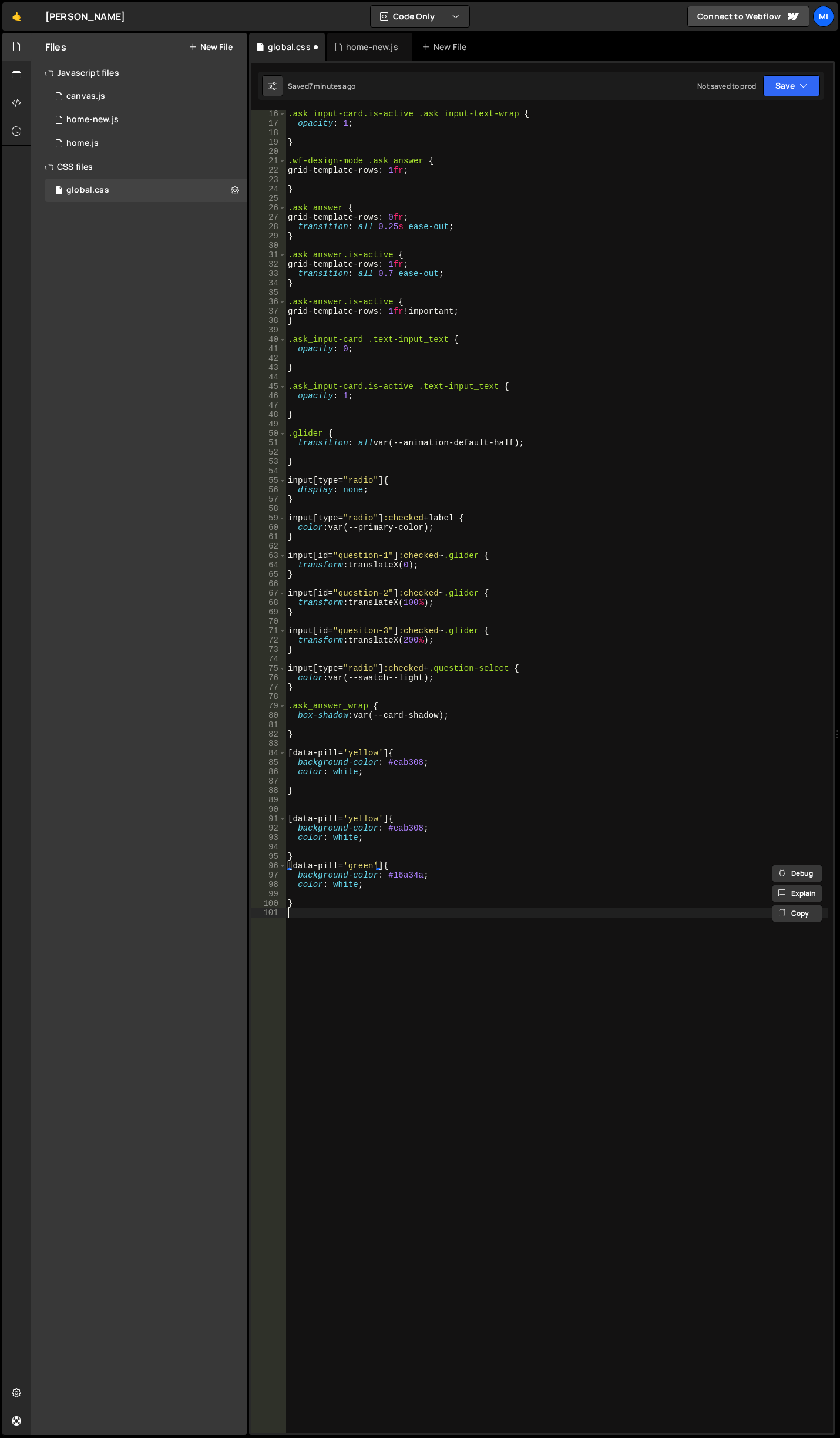
click at [315, 948] on div ".ask_input-card.is-active .ask_input-text-wrap { opacity : 1 ; } .wf-design-mod…" at bounding box center [557, 780] width 543 height 1341
paste textarea "}"
drag, startPoint x: 347, startPoint y: 910, endPoint x: 372, endPoint y: 910, distance: 25.0
click at [372, 910] on div ".ask_input-card.is-active .ask_input-text-wrap { opacity : 1 ; } .wf-design-mod…" at bounding box center [557, 780] width 543 height 1341
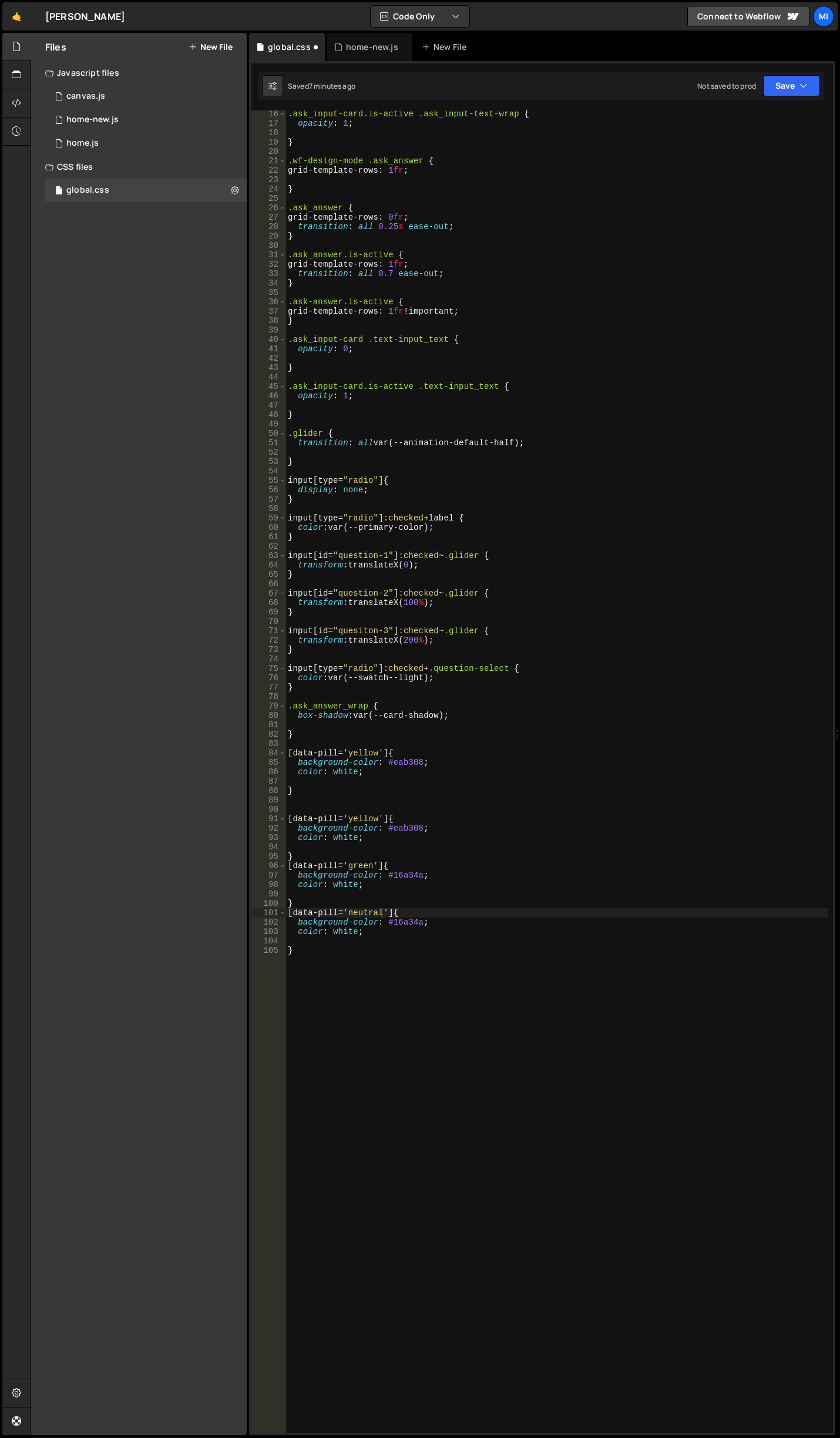
click at [376, 947] on div ".ask_input-card.is-active .ask_input-text-wrap { opacity : 1 ; } .wf-design-mod…" at bounding box center [557, 780] width 543 height 1341
drag, startPoint x: 384, startPoint y: 924, endPoint x: 420, endPoint y: 923, distance: 36.0
click at [420, 923] on div ".ask_input-card.is-active .ask_input-text-wrap { opacity : 1 ; } .wf-design-mod…" at bounding box center [557, 780] width 543 height 1341
paste textarea "e5e5e5"
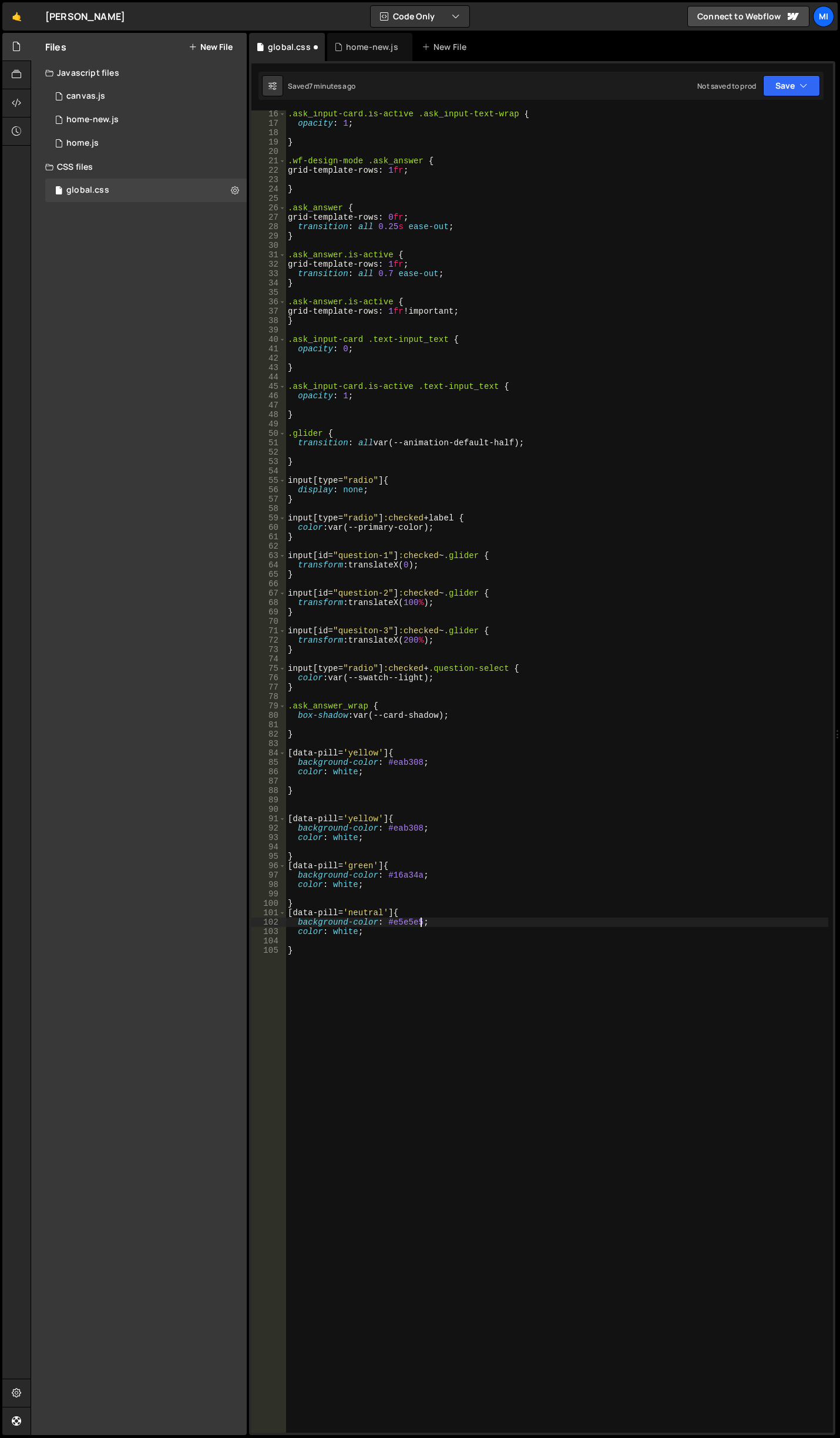
type textarea "[data-pill='neutral'] {"
click at [414, 972] on div ".ask_input-card.is-active .ask_input-text-wrap { opacity : 1 ; } .wf-design-mod…" at bounding box center [557, 780] width 543 height 1341
click at [681, 1119] on div ".ask_input-card.is-active .ask_input-text-wrap { opacity : 1 ; } .wf-design-mod…" at bounding box center [557, 780] width 543 height 1341
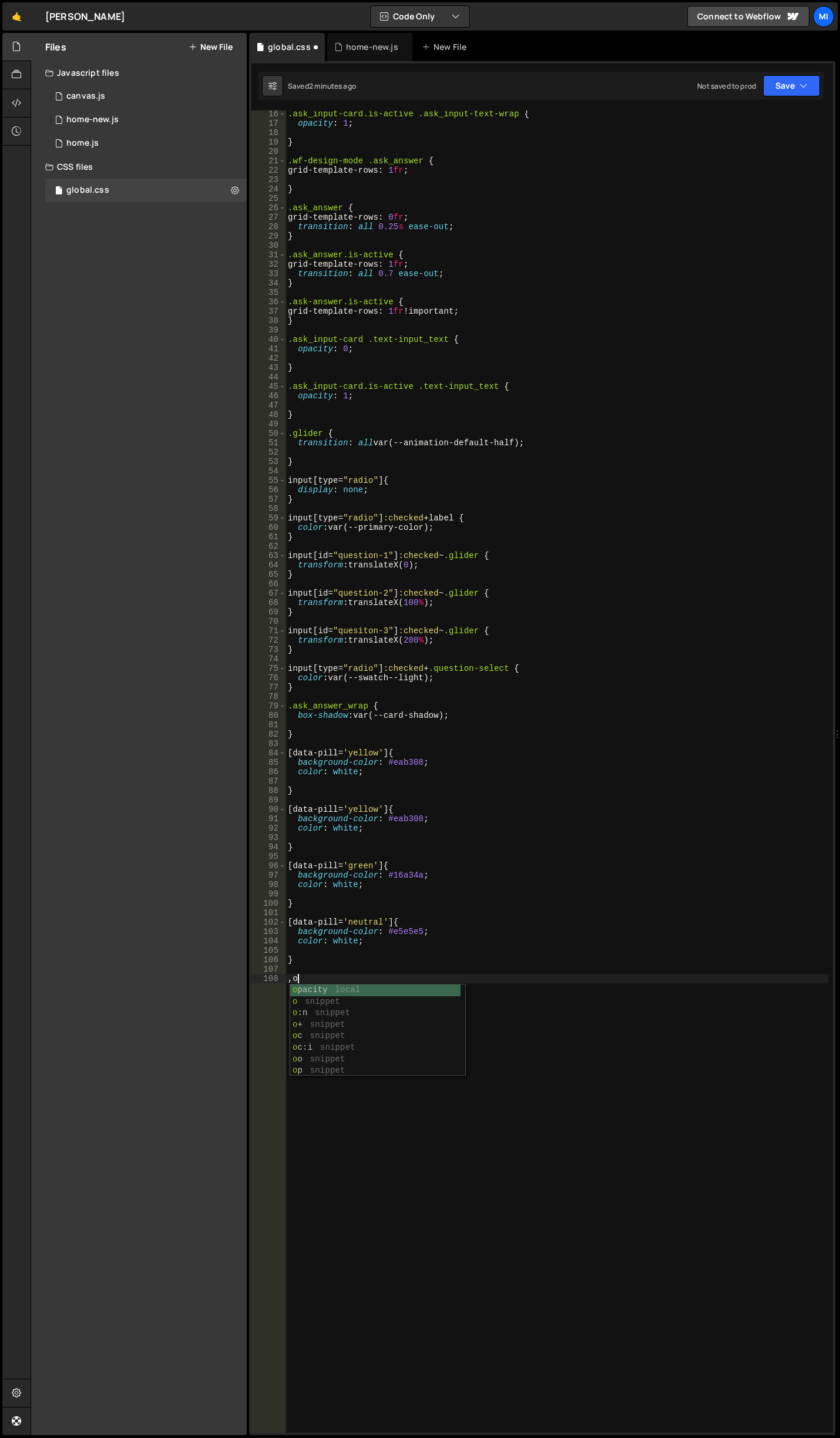
type textarea ","
type textarea ".pill {}"
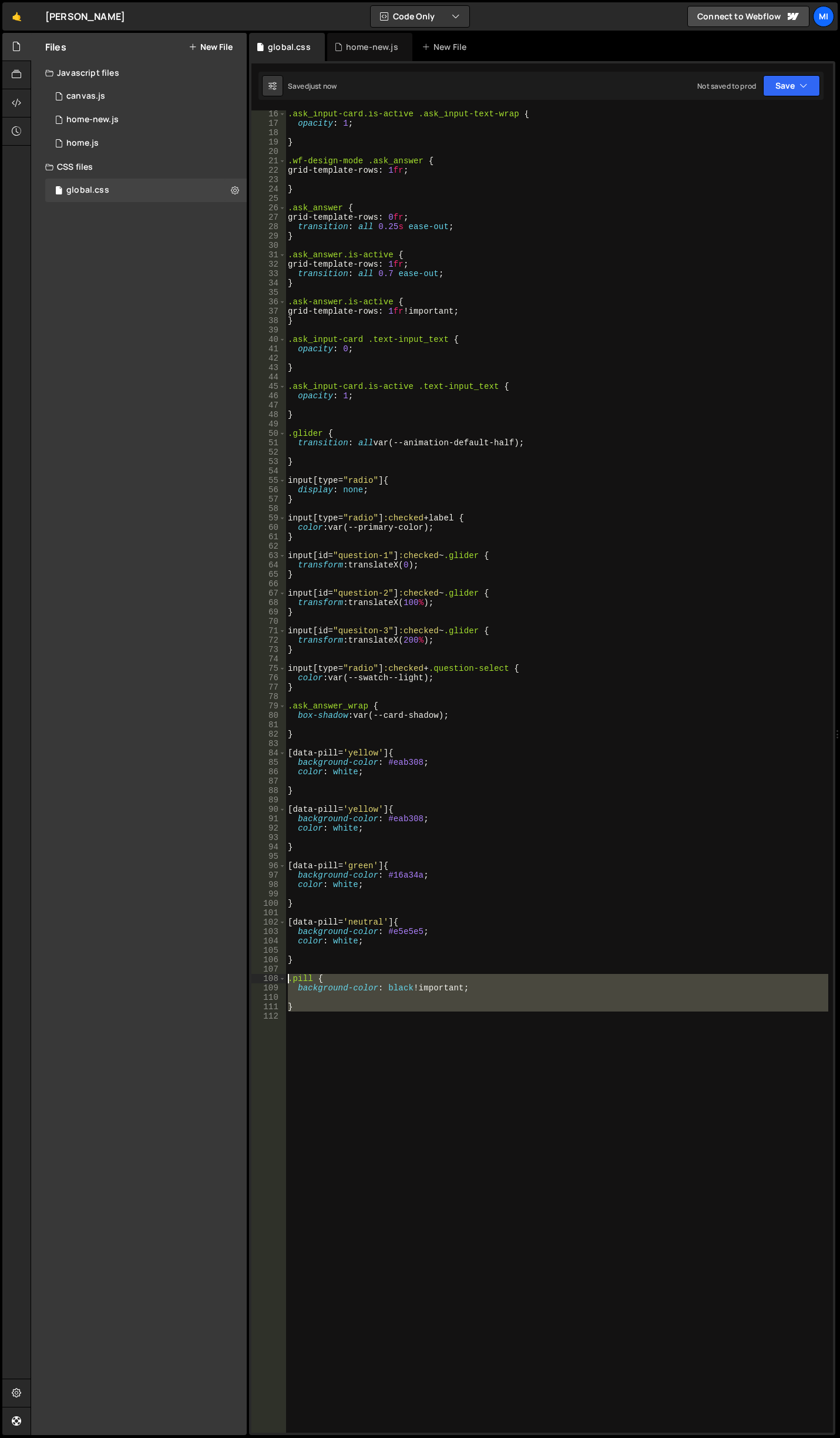
drag, startPoint x: 506, startPoint y: 1059, endPoint x: 234, endPoint y: 979, distance: 283.5
click at [234, 979] on div "Files New File Javascript files 0 canvas.js 0 0 home-new.js 0 0 home.js 0 CSS f…" at bounding box center [435, 735] width 810 height 1403
type textarea ".pill { background-color: black !important;"
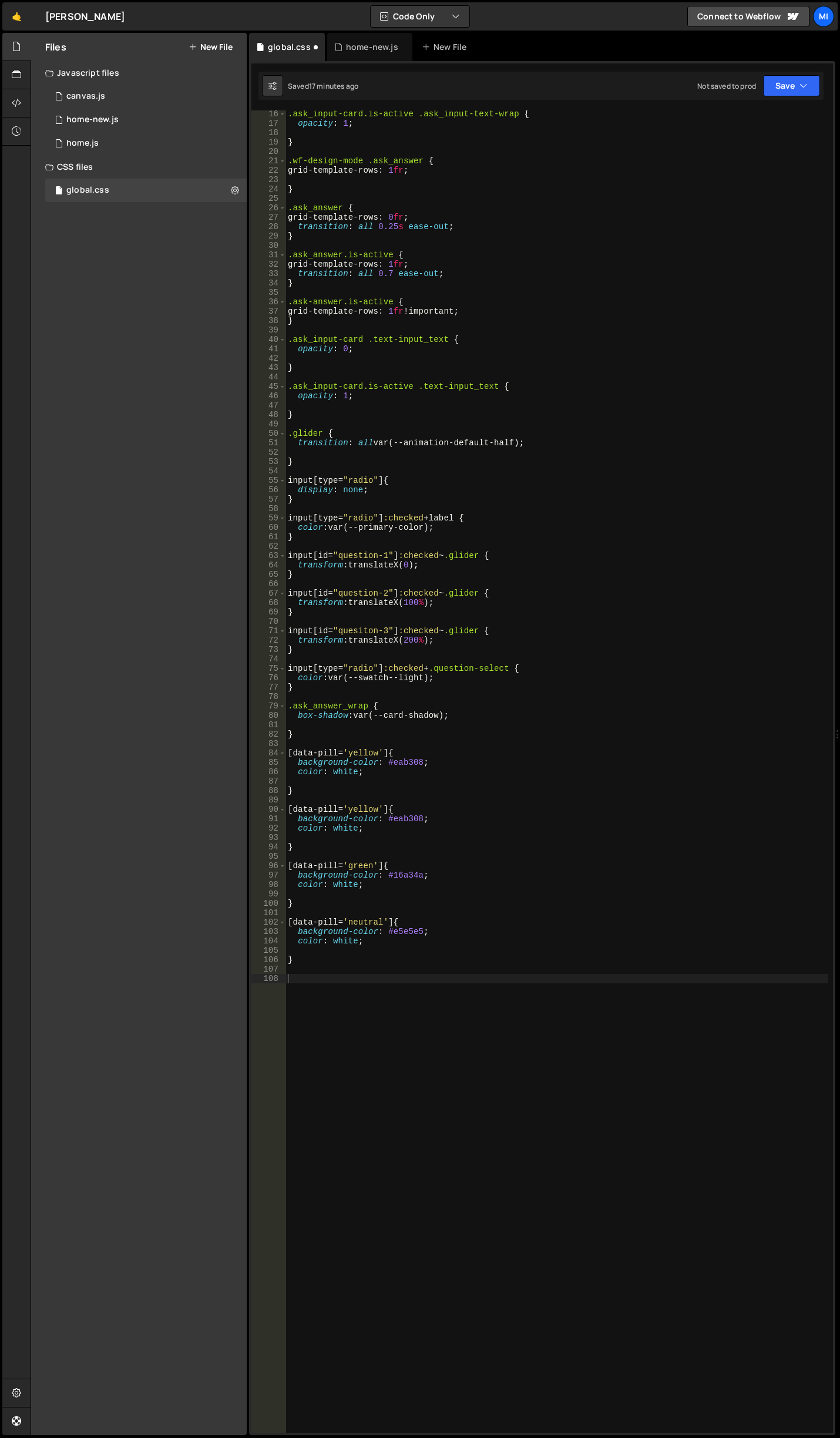
drag, startPoint x: 454, startPoint y: 1119, endPoint x: 414, endPoint y: 1061, distance: 70.5
click at [454, 1119] on div ".ask_input-card.is-active .ask_input-text-wrap { opacity : 1 ; } .wf-design-mod…" at bounding box center [557, 780] width 543 height 1341
drag, startPoint x: 359, startPoint y: 1012, endPoint x: 328, endPoint y: 1004, distance: 32.0
click at [328, 1003] on div ".ask_input-card.is-active .ask_input-text-wrap { opacity : 1 ; } .wf-design-mod…" at bounding box center [557, 780] width 543 height 1341
